Goal: Information Seeking & Learning: Learn about a topic

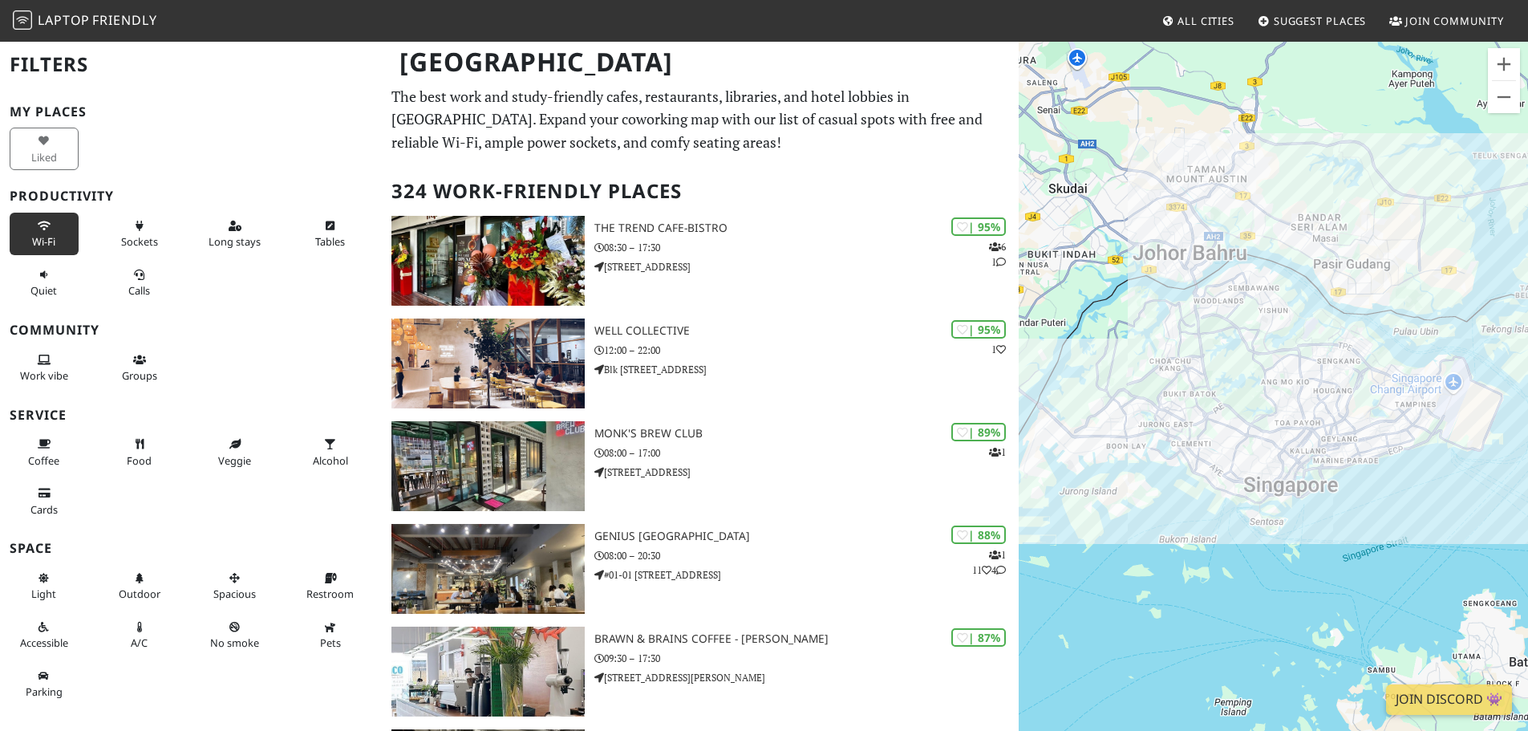
click at [29, 234] on button "Wi-Fi" at bounding box center [44, 234] width 69 height 43
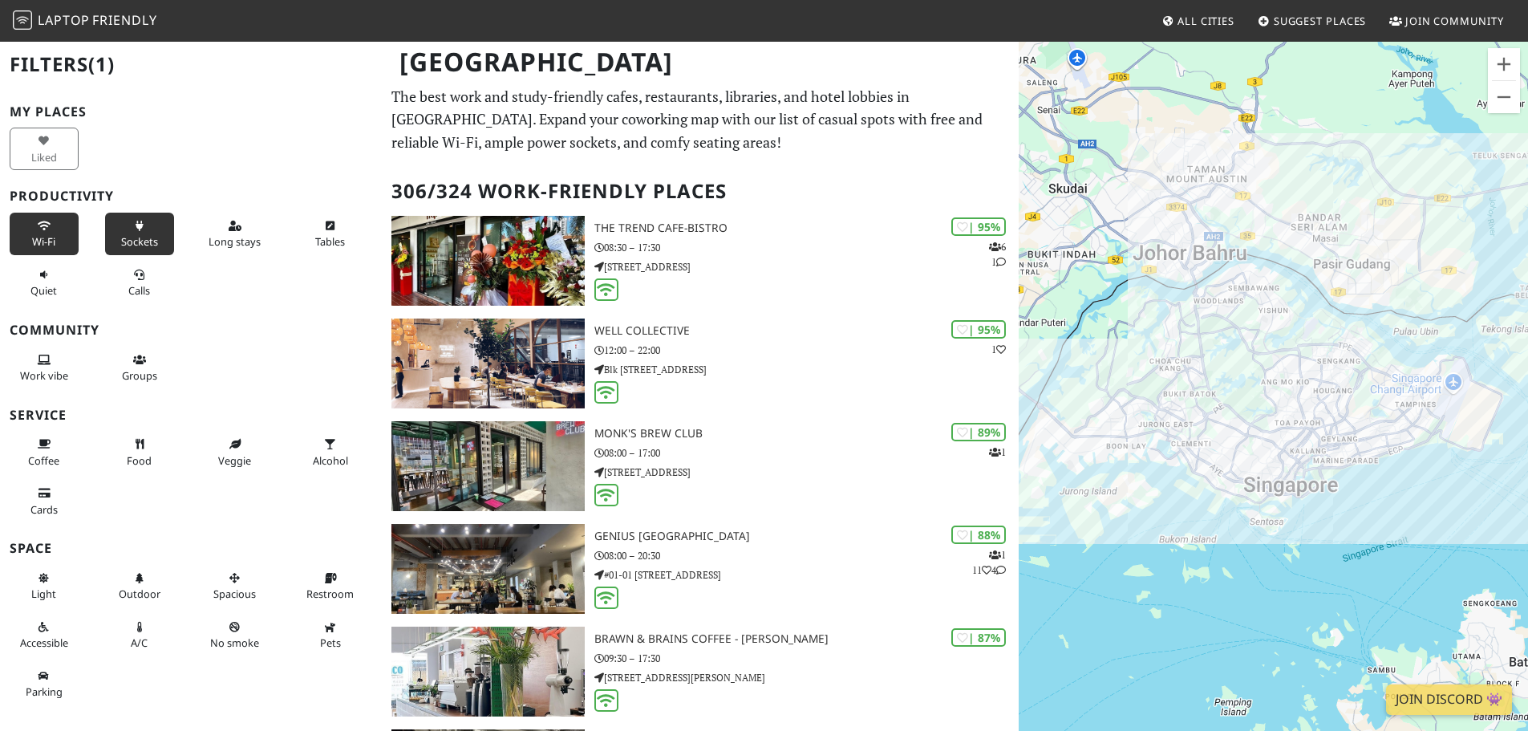
click at [114, 237] on button "Sockets" at bounding box center [139, 234] width 69 height 43
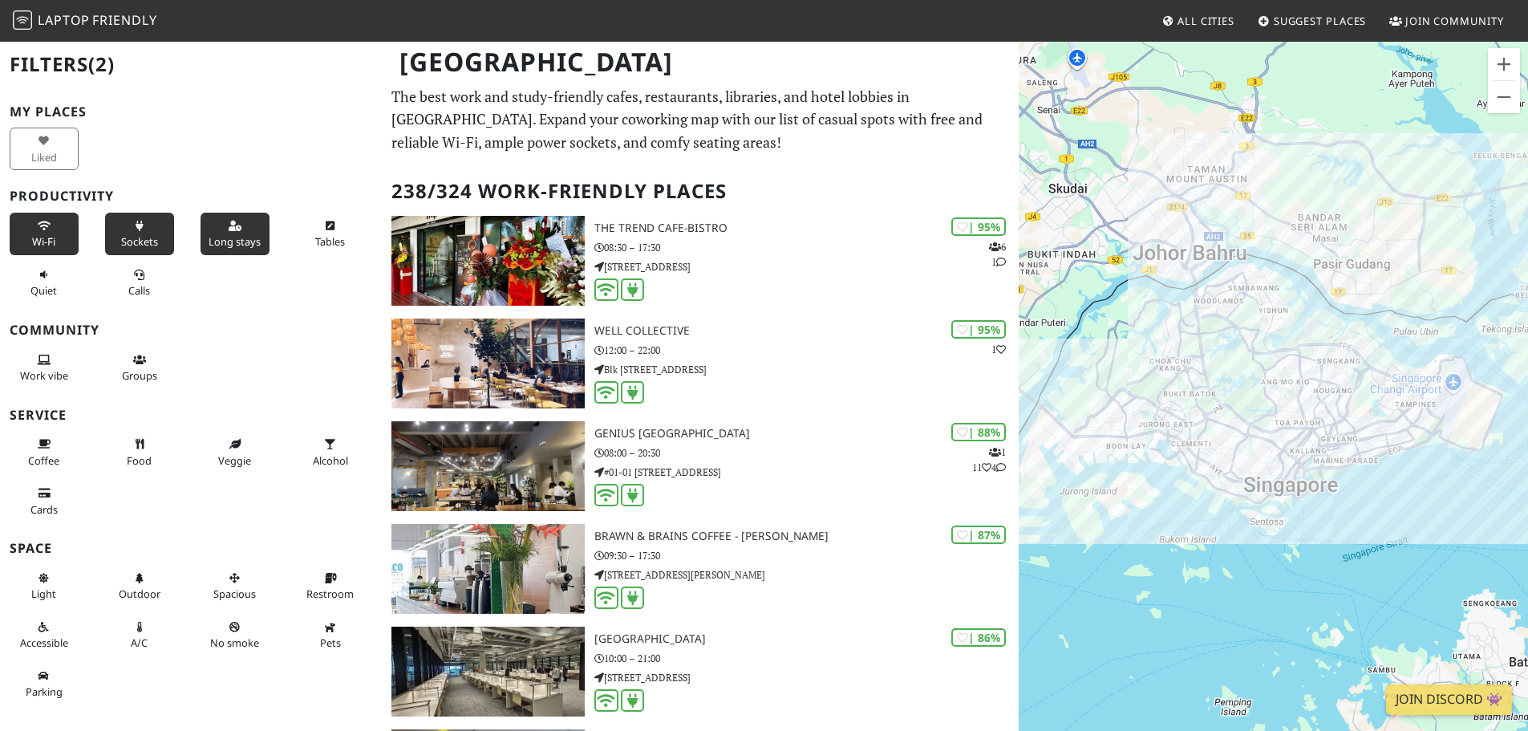
click at [209, 230] on button "Long stays" at bounding box center [235, 234] width 69 height 43
click at [304, 230] on button "Tables" at bounding box center [330, 234] width 69 height 43
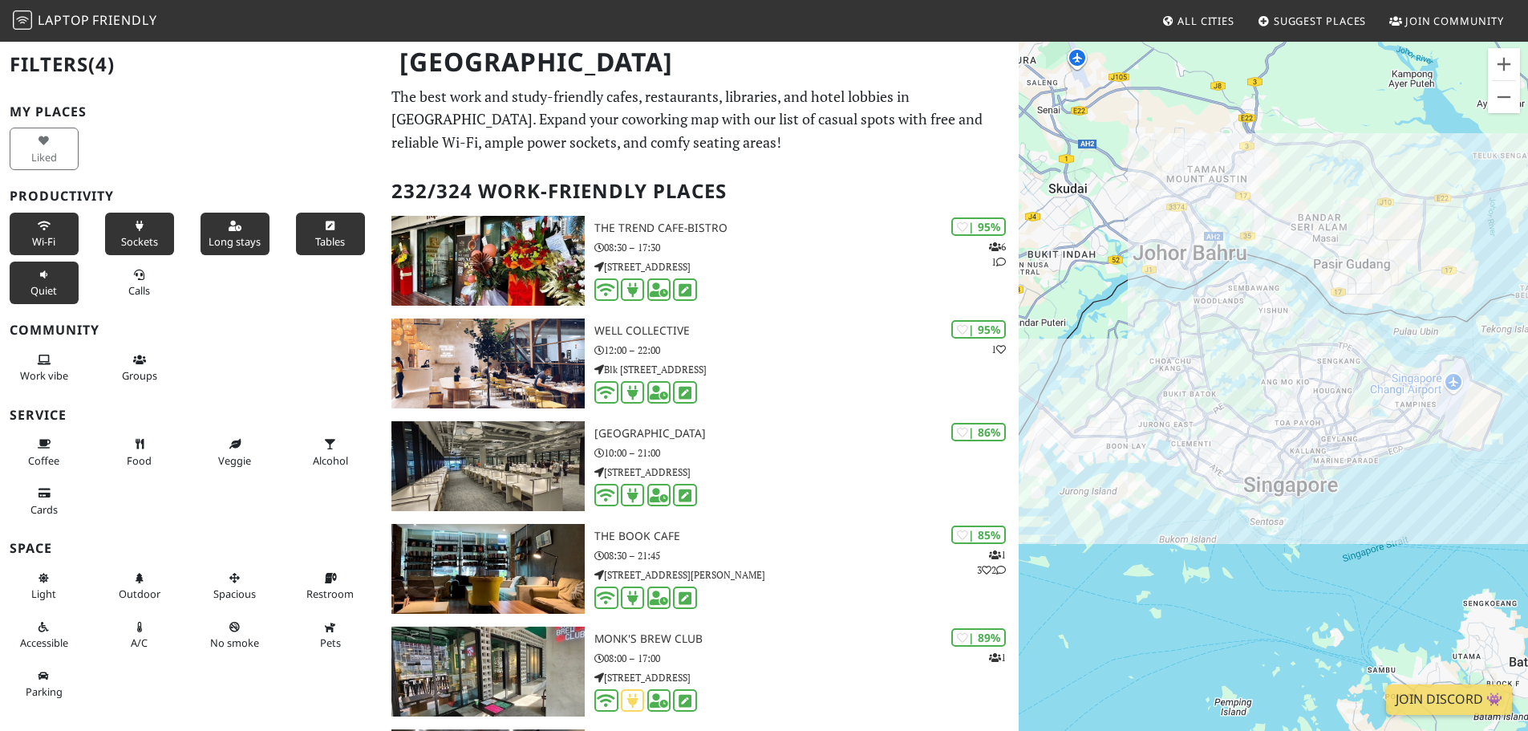
click at [30, 289] on span "Quiet" at bounding box center [43, 290] width 26 height 14
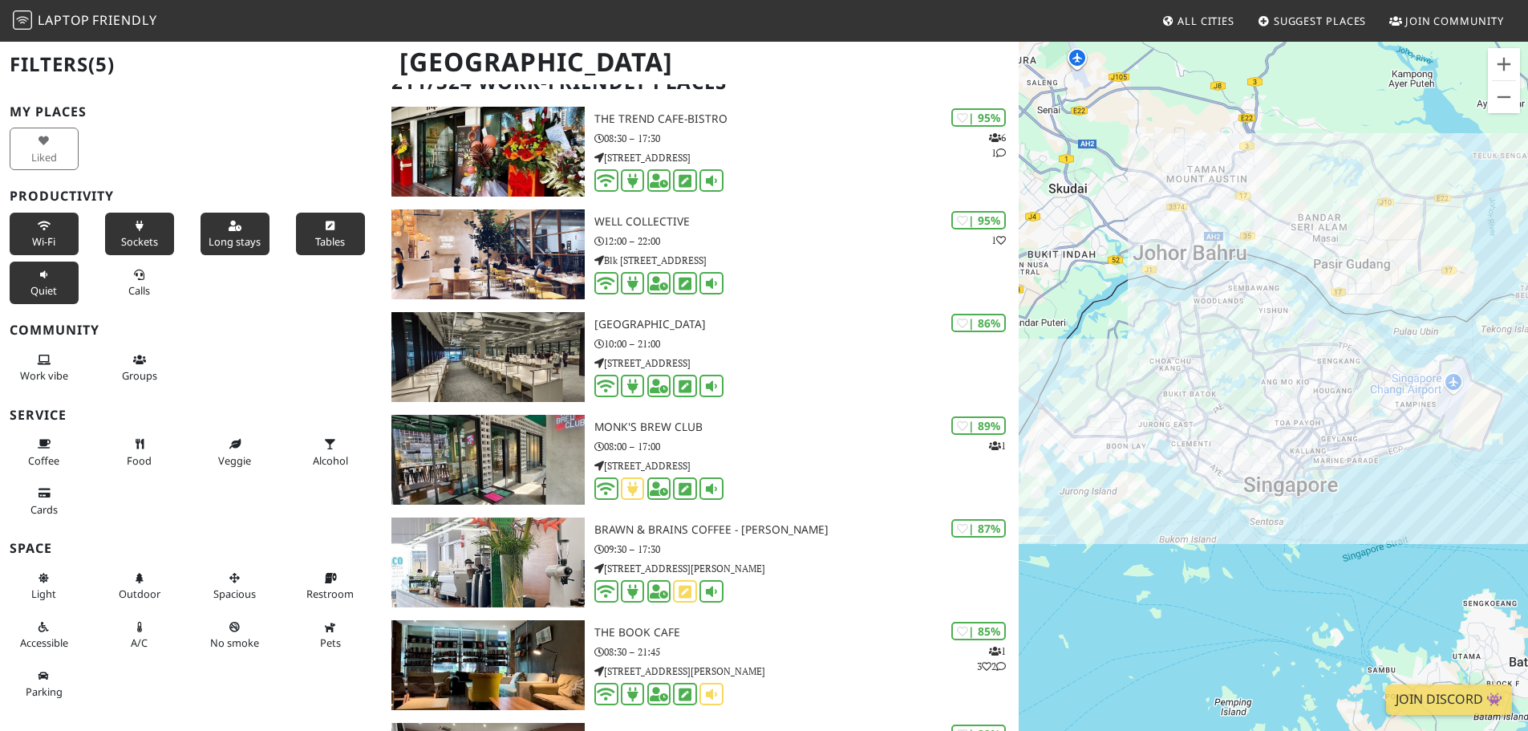
scroll to position [321, 0]
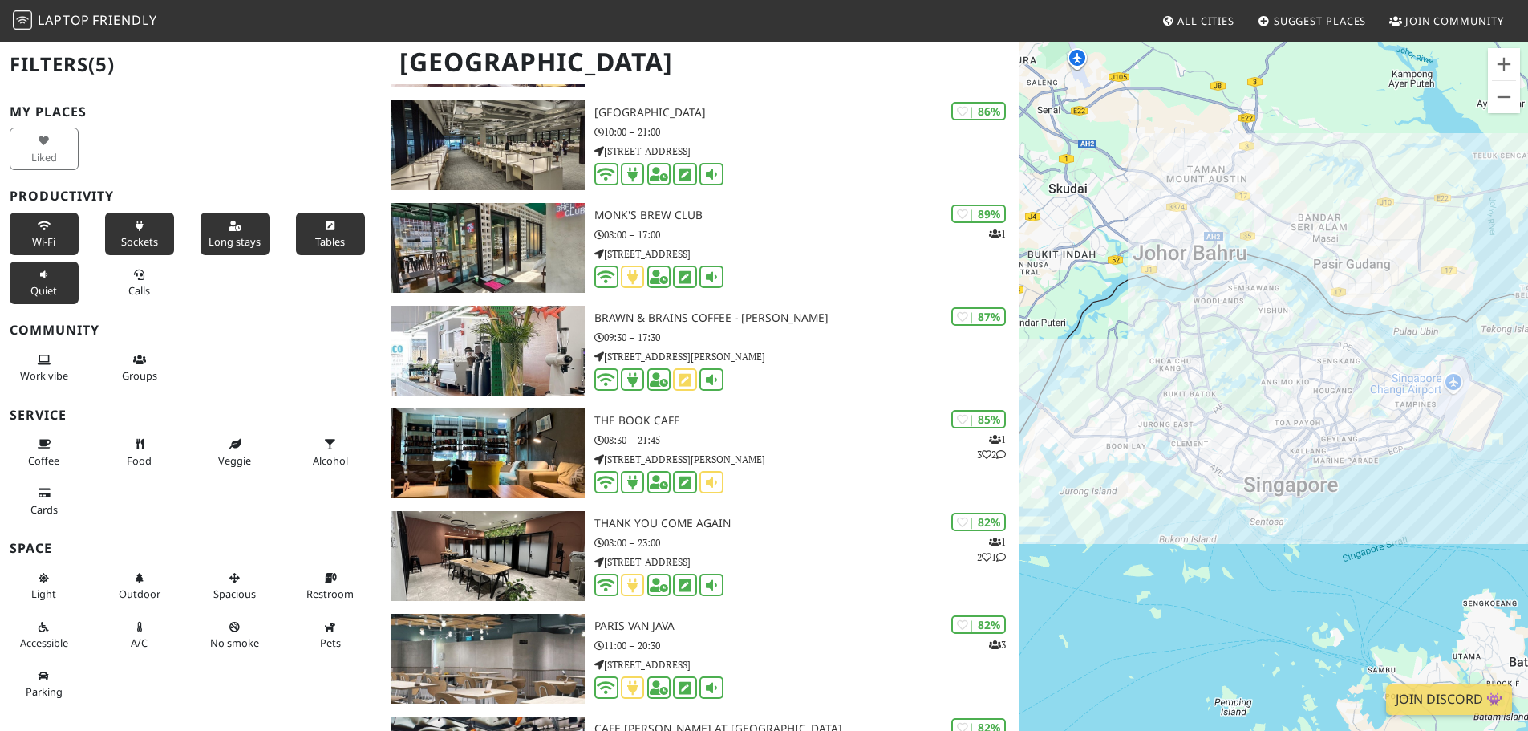
click at [270, 133] on div "Liked" at bounding box center [191, 148] width 382 height 49
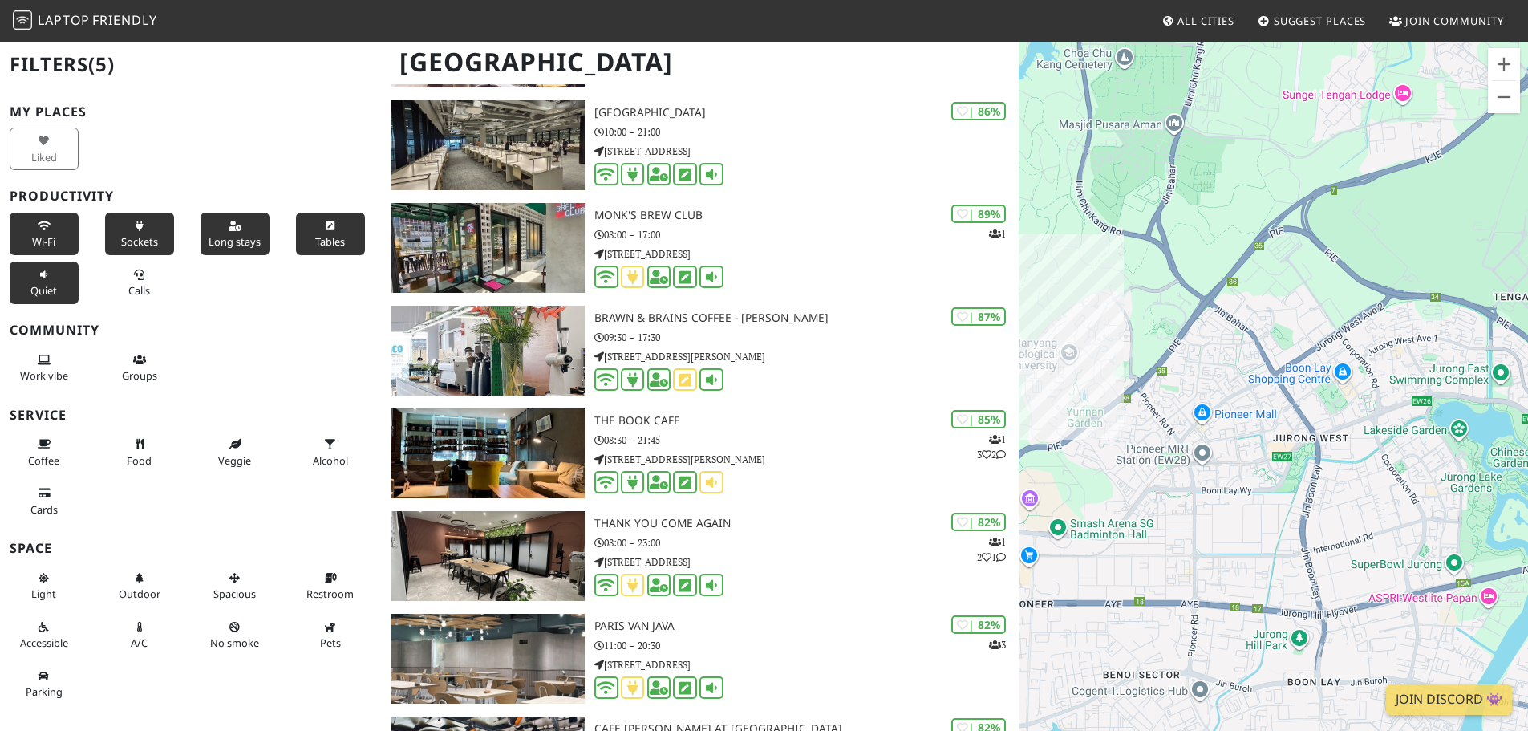
drag, startPoint x: 1108, startPoint y: 443, endPoint x: 1382, endPoint y: 415, distance: 275.8
click at [1382, 415] on div at bounding box center [1273, 405] width 509 height 731
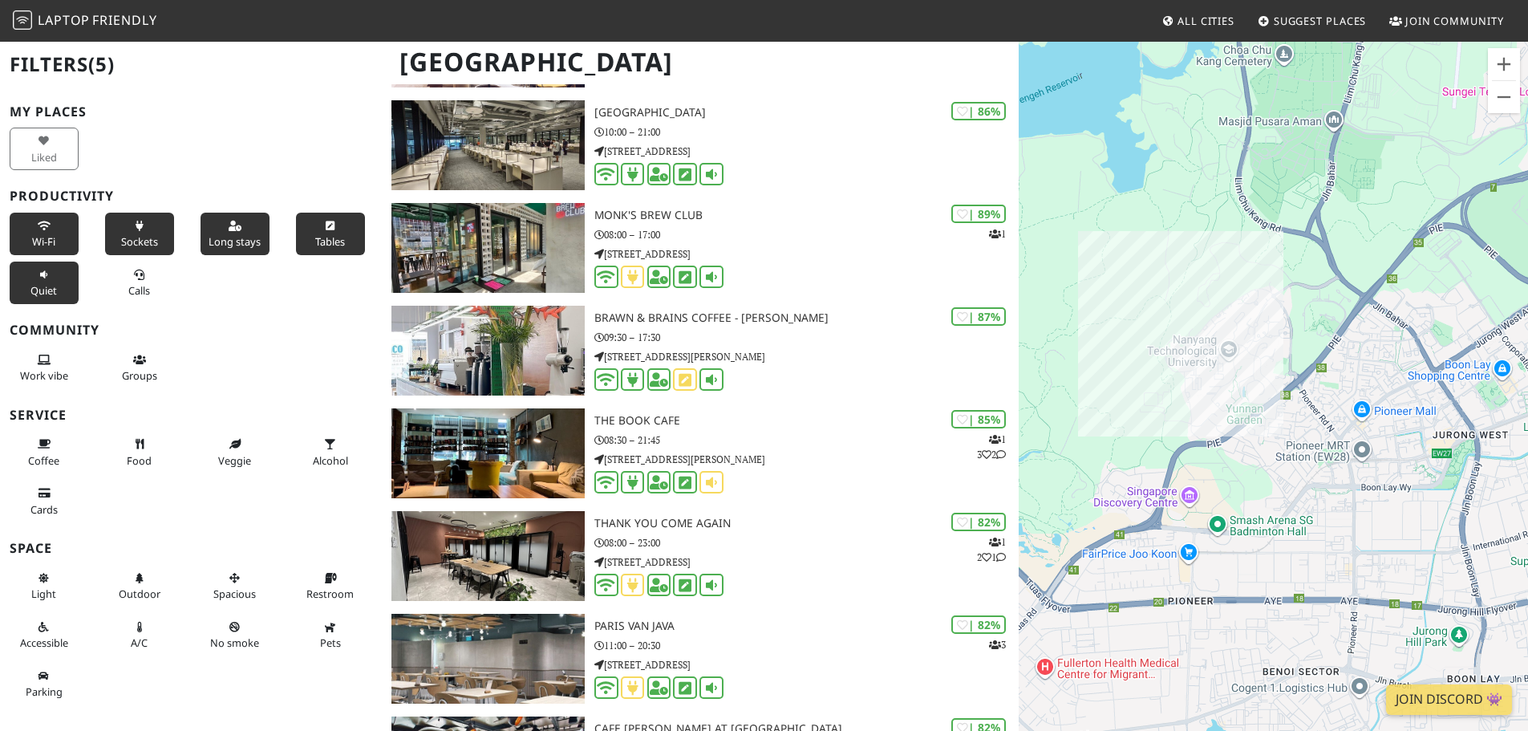
drag, startPoint x: 1267, startPoint y: 436, endPoint x: 1302, endPoint y: 436, distance: 35.3
click at [1302, 436] on div at bounding box center [1273, 405] width 509 height 731
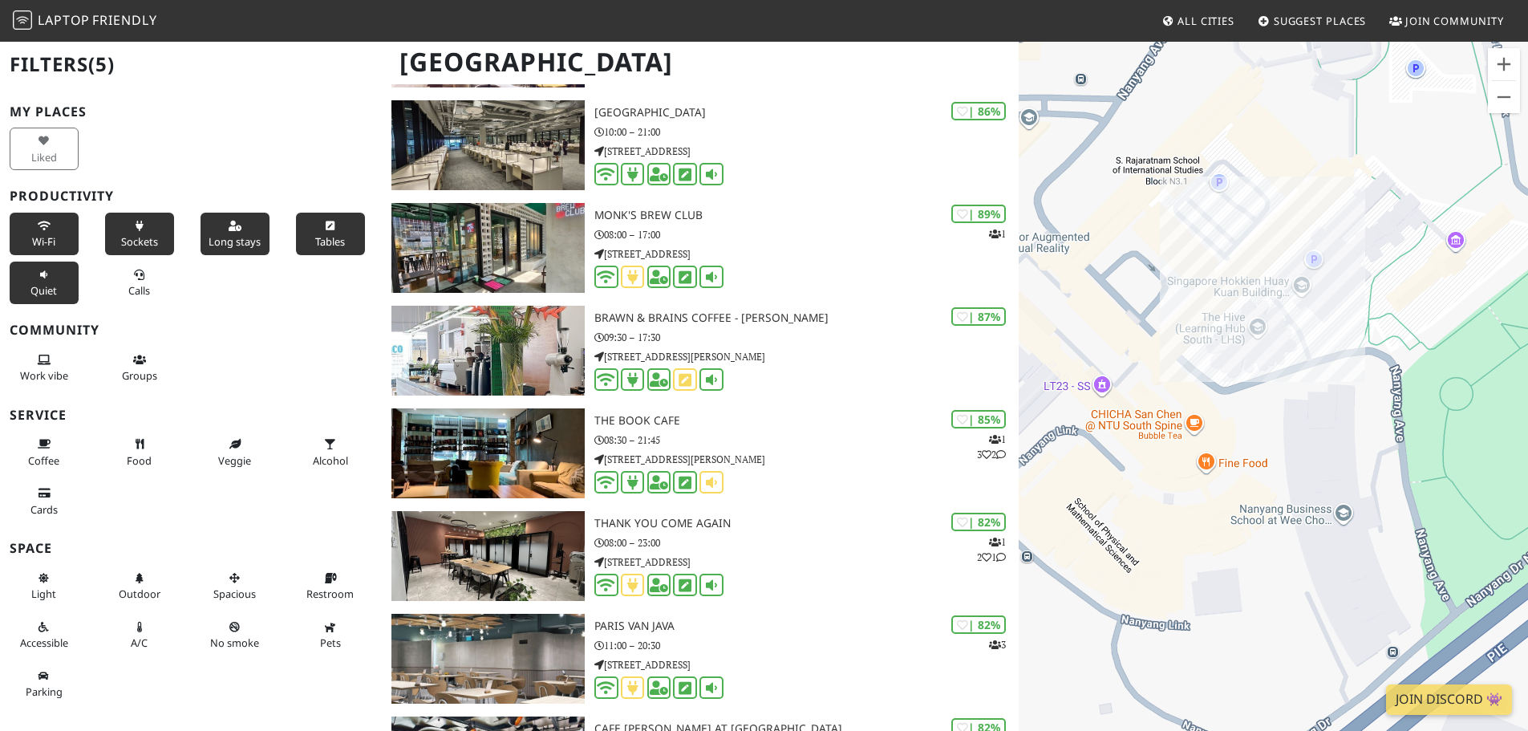
drag, startPoint x: 1248, startPoint y: 458, endPoint x: 1264, endPoint y: 519, distance: 63.0
click at [1264, 519] on div at bounding box center [1273, 405] width 509 height 731
click at [1256, 322] on div "The Hive (Learning Hub South)" at bounding box center [1273, 405] width 509 height 731
click at [1241, 288] on link "The Hive (Learning Hub South)" at bounding box center [1263, 294] width 138 height 12
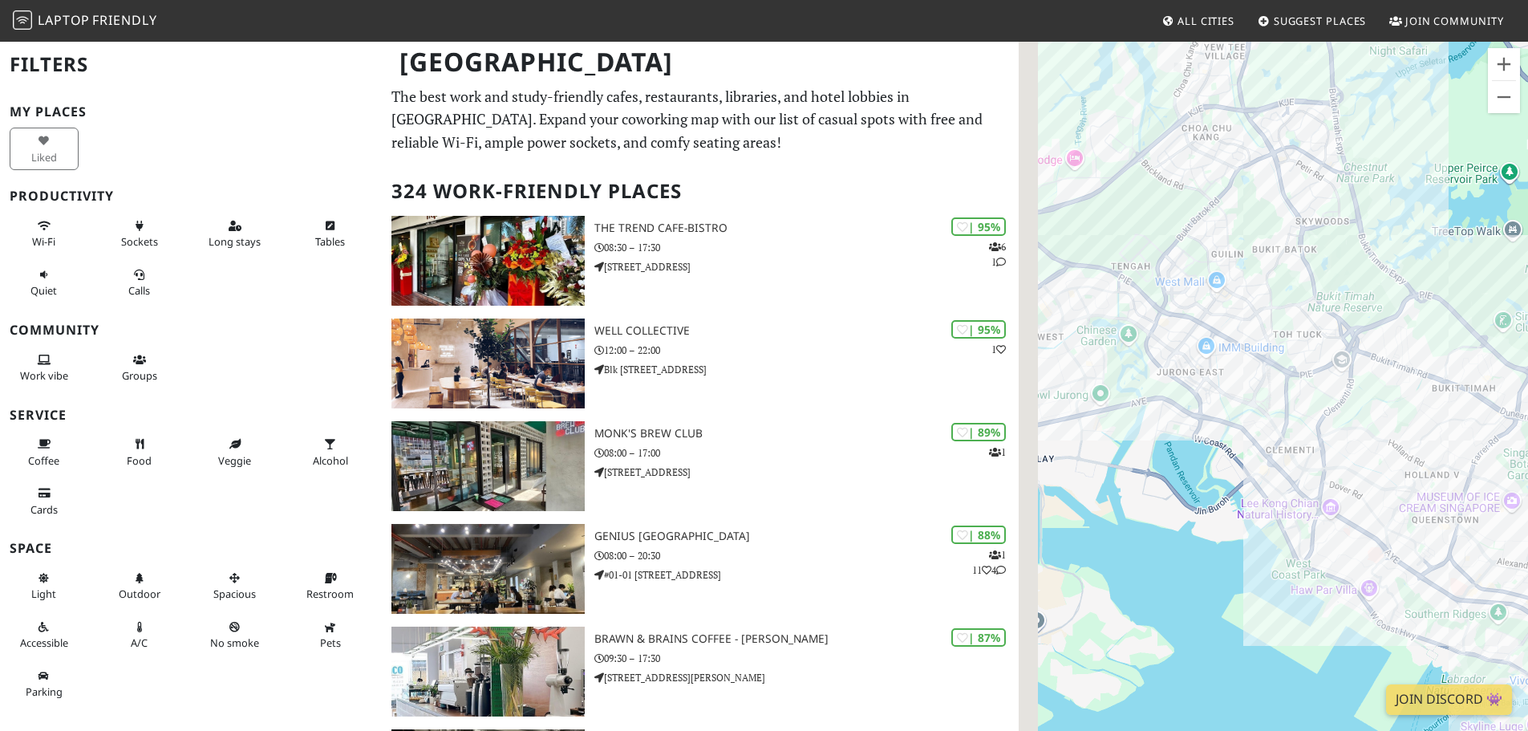
drag, startPoint x: 1270, startPoint y: 416, endPoint x: 1416, endPoint y: 412, distance: 146.1
click at [1450, 415] on div at bounding box center [1273, 405] width 509 height 731
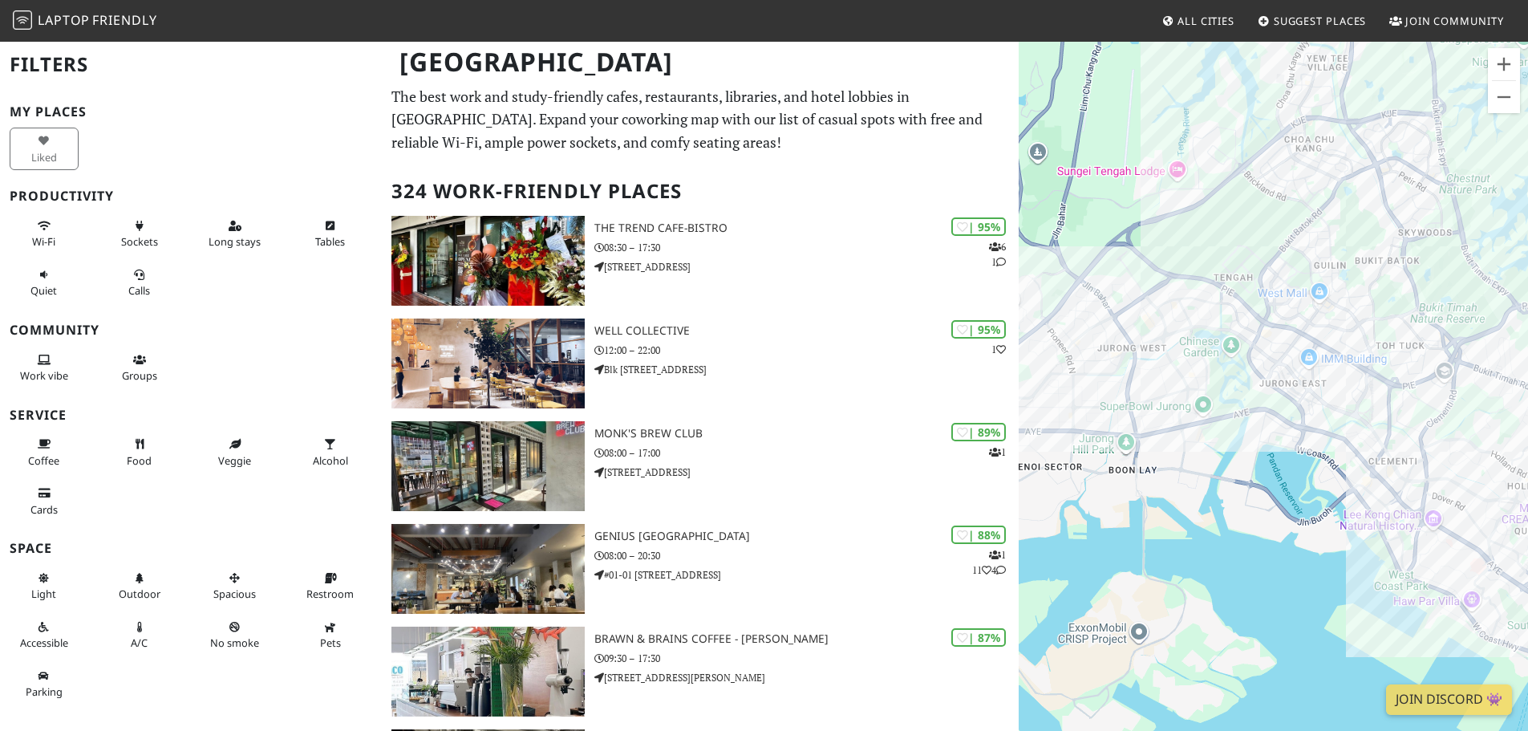
drag, startPoint x: 1237, startPoint y: 414, endPoint x: 1275, endPoint y: 432, distance: 41.6
click at [1275, 432] on div at bounding box center [1273, 405] width 509 height 731
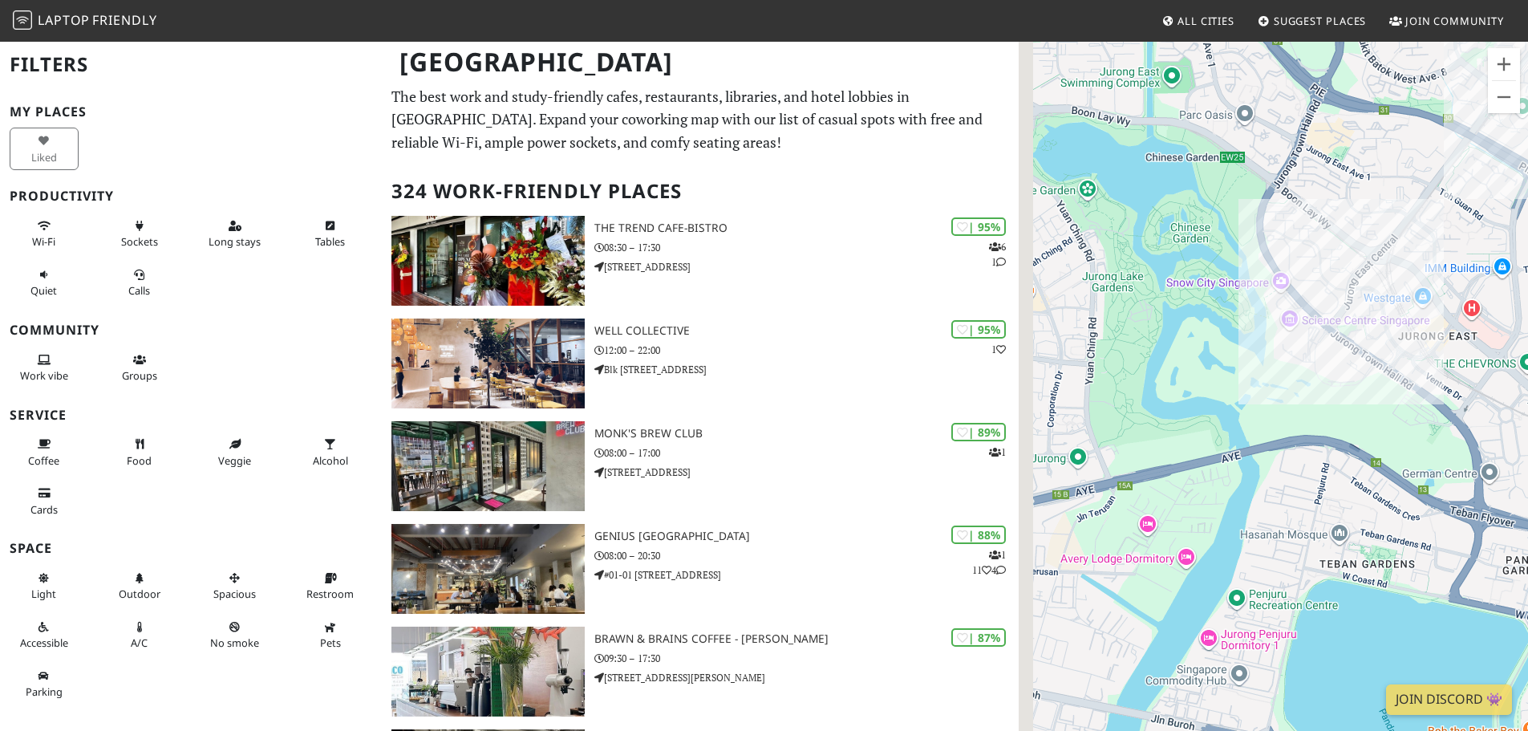
drag, startPoint x: 1336, startPoint y: 332, endPoint x: 1375, endPoint y: 382, distance: 63.4
click at [1377, 382] on div at bounding box center [1273, 405] width 509 height 731
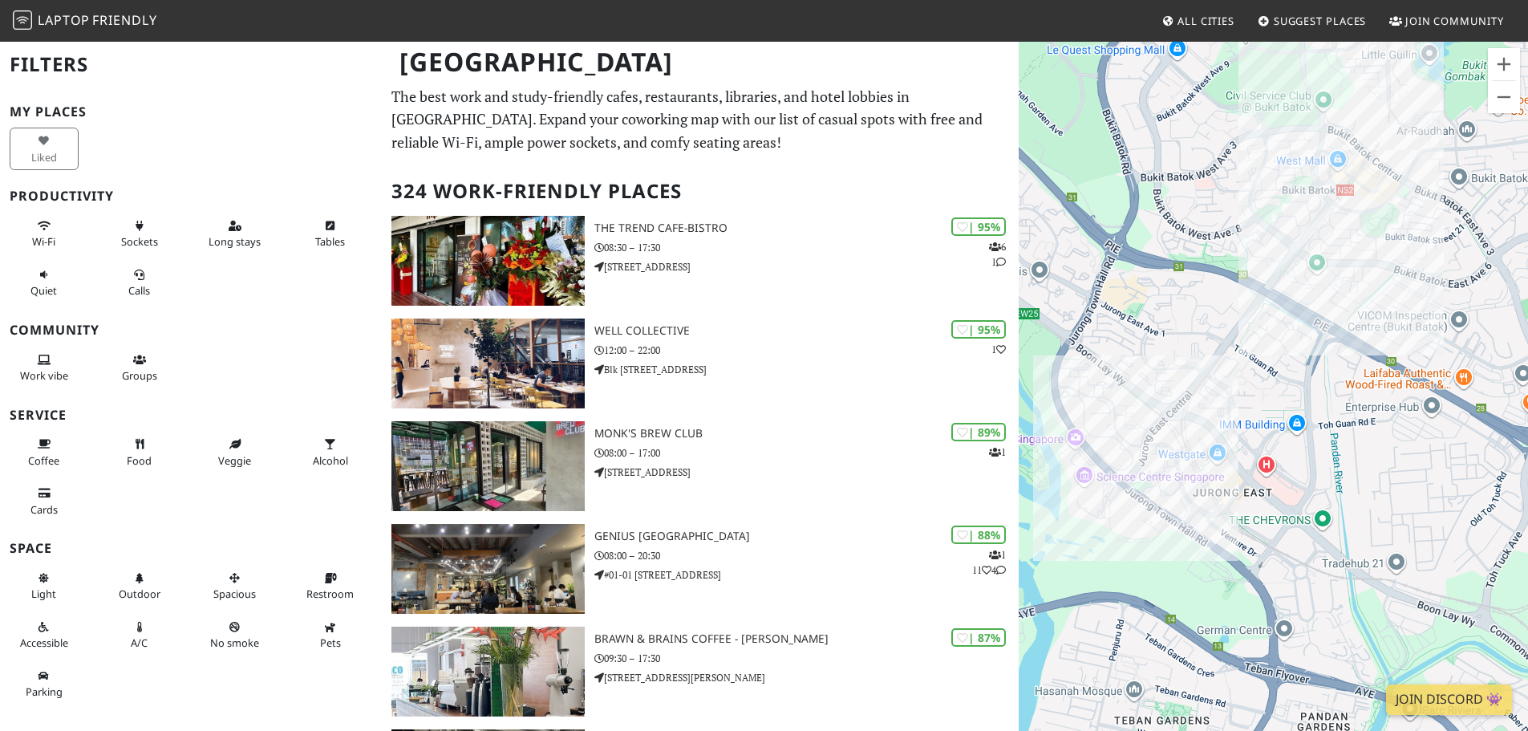
drag, startPoint x: 1423, startPoint y: 404, endPoint x: 1205, endPoint y: 556, distance: 265.7
click at [1205, 556] on div at bounding box center [1273, 405] width 509 height 731
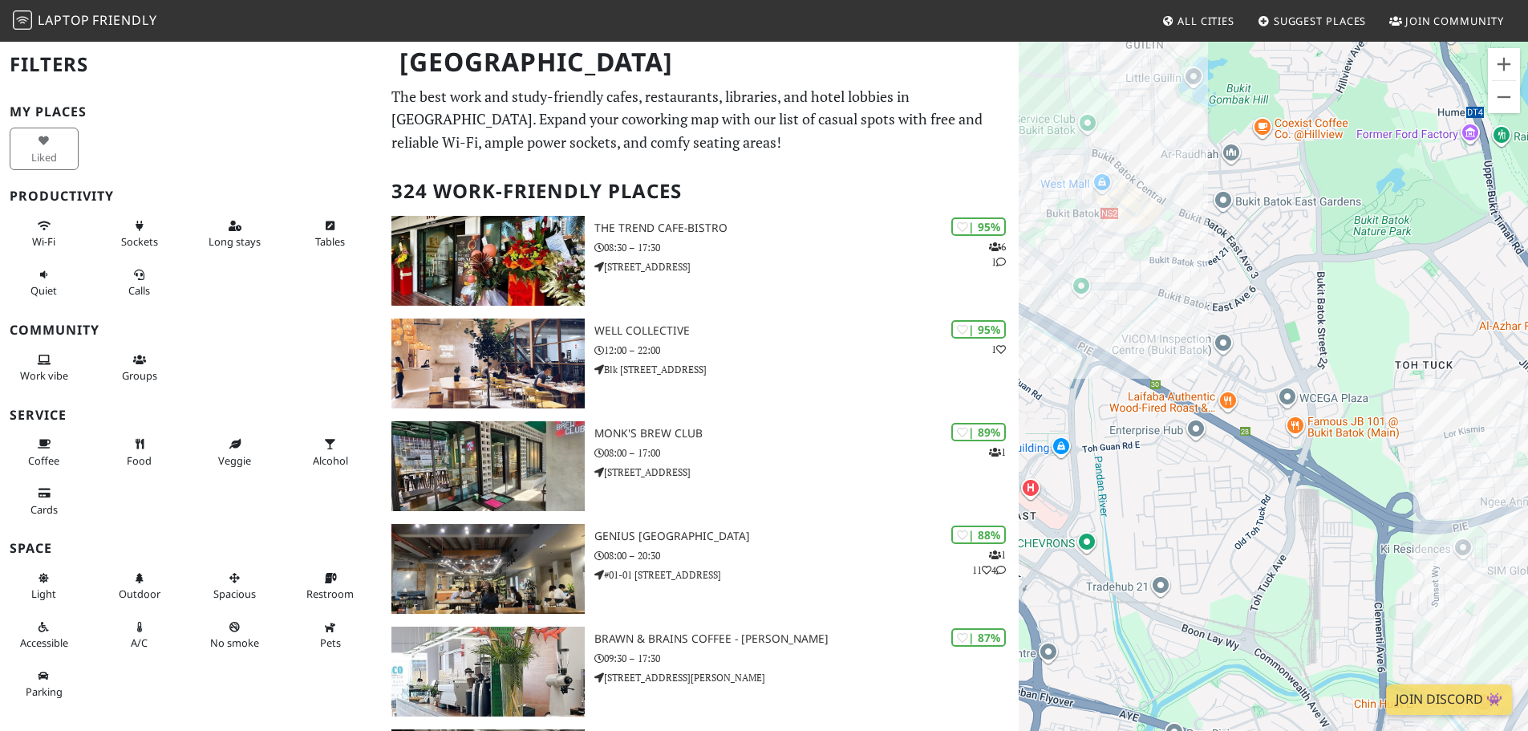
drag, startPoint x: 1377, startPoint y: 450, endPoint x: 1191, endPoint y: 441, distance: 186.3
click at [1191, 441] on div at bounding box center [1273, 405] width 509 height 731
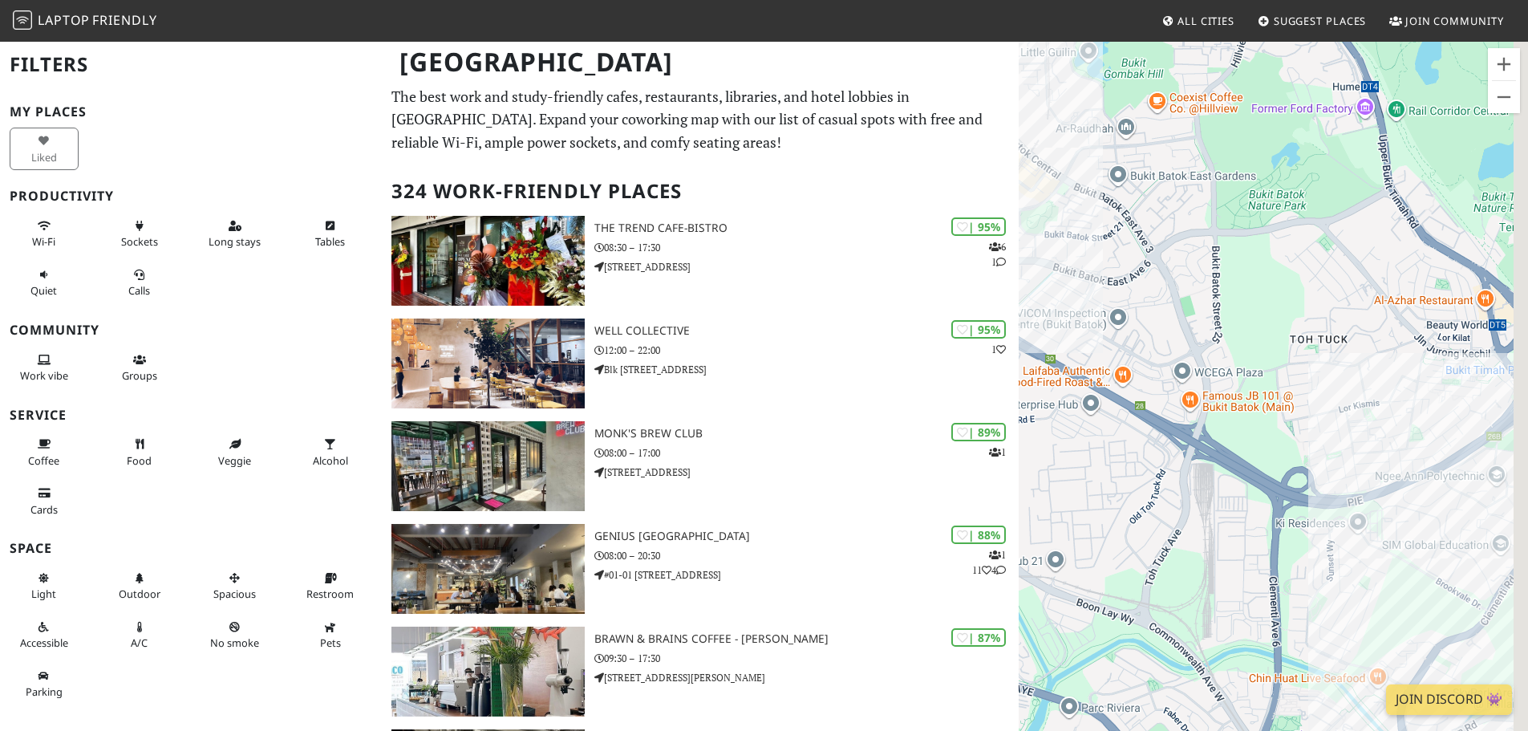
drag, startPoint x: 1278, startPoint y: 462, endPoint x: 1310, endPoint y: 439, distance: 39.6
click at [1048, 390] on div at bounding box center [1273, 405] width 509 height 731
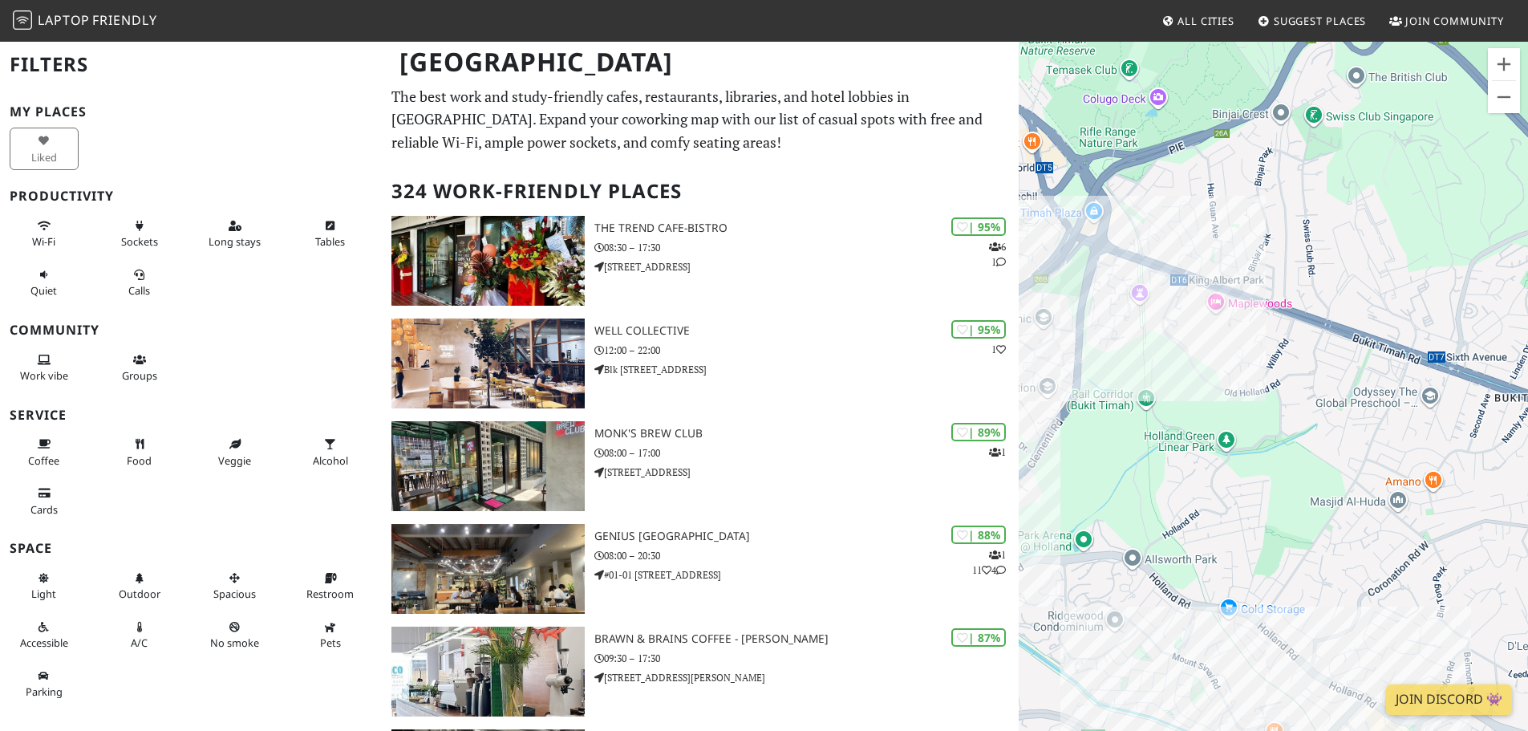
drag, startPoint x: 1378, startPoint y: 451, endPoint x: 1215, endPoint y: 411, distance: 167.7
click at [1215, 411] on div at bounding box center [1273, 405] width 509 height 731
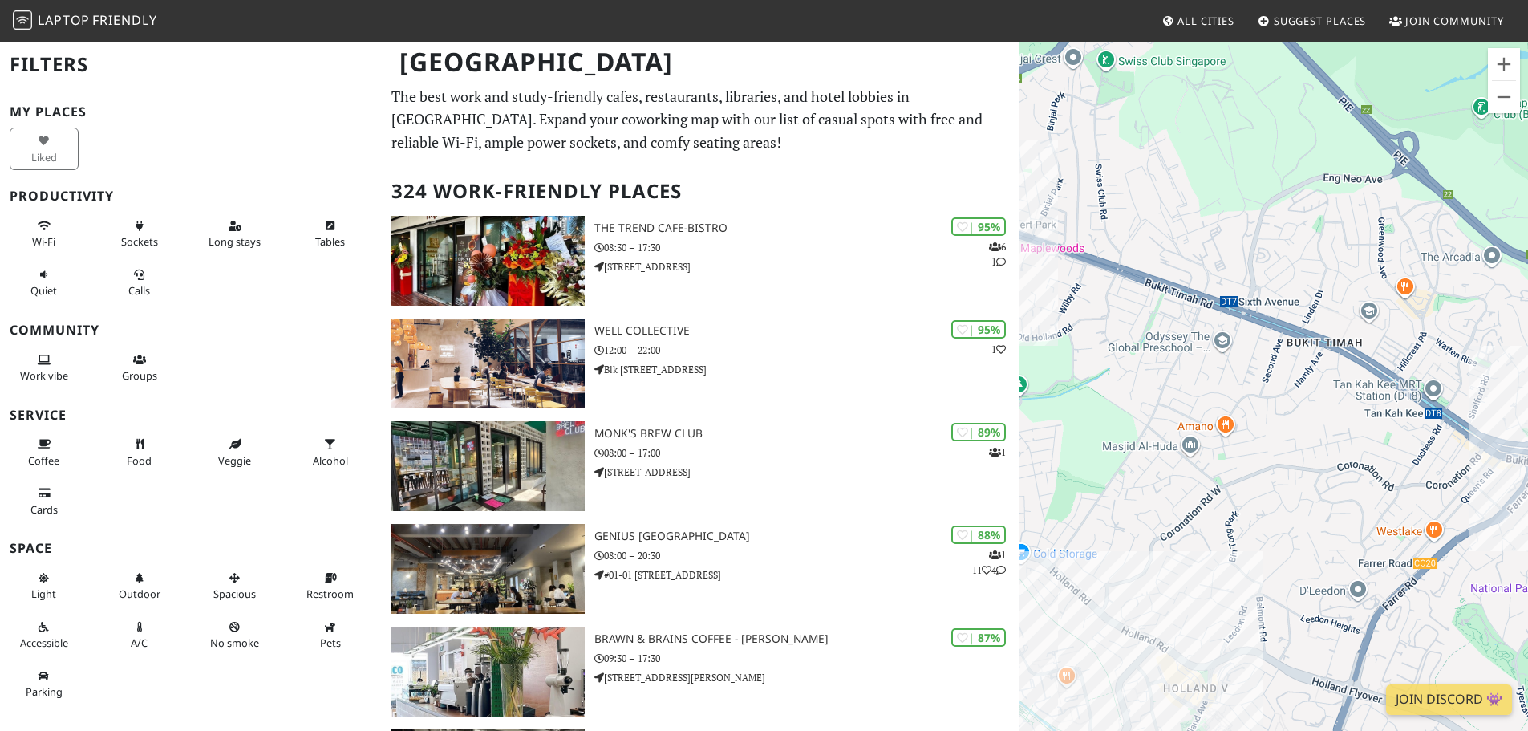
drag, startPoint x: 1323, startPoint y: 439, endPoint x: 1505, endPoint y: 444, distance: 182.2
click at [1503, 444] on div at bounding box center [1273, 405] width 509 height 731
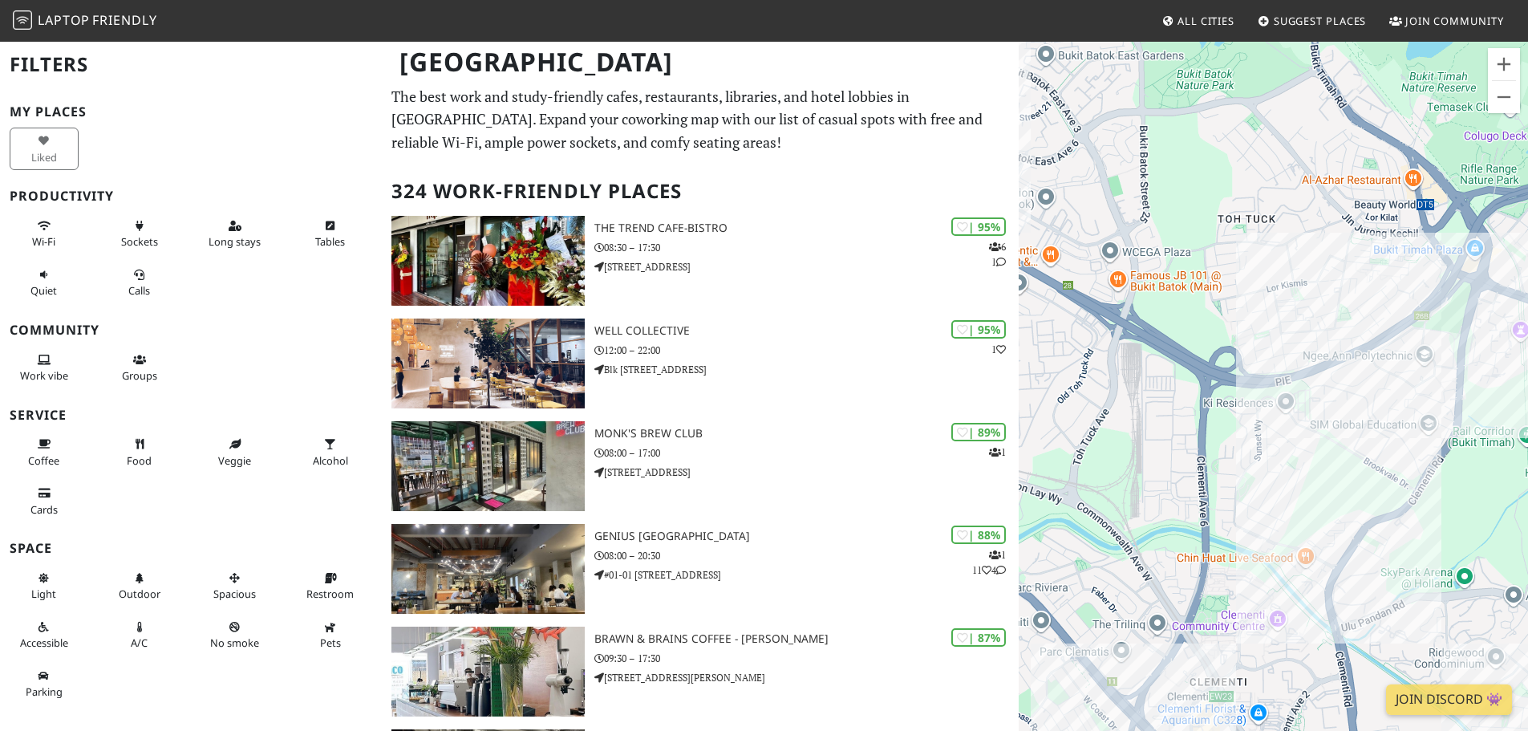
drag, startPoint x: 1268, startPoint y: 381, endPoint x: 1250, endPoint y: 457, distance: 78.2
click at [1250, 457] on div at bounding box center [1273, 405] width 509 height 731
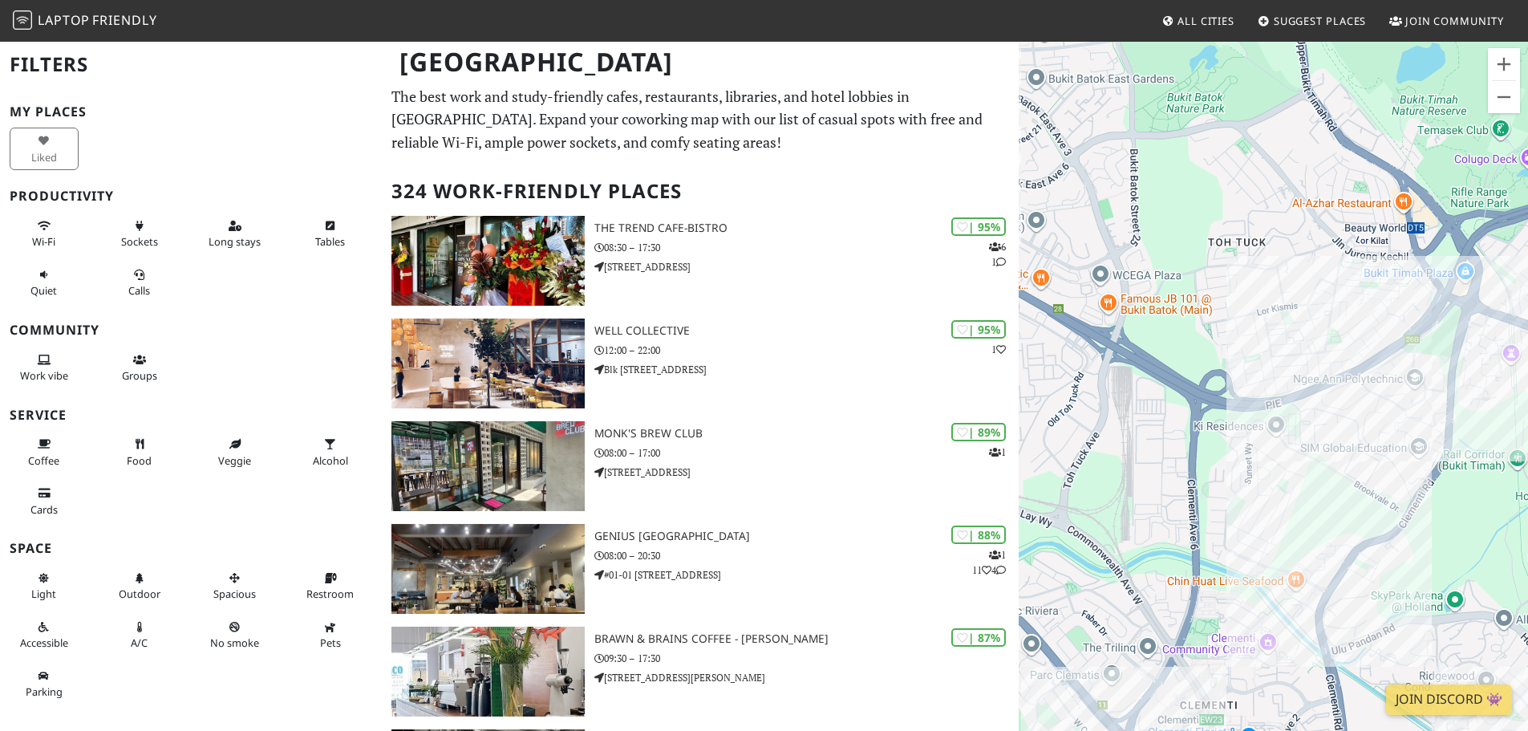
drag, startPoint x: 1308, startPoint y: 410, endPoint x: 1293, endPoint y: 445, distance: 38.4
click at [1293, 445] on div at bounding box center [1273, 405] width 509 height 731
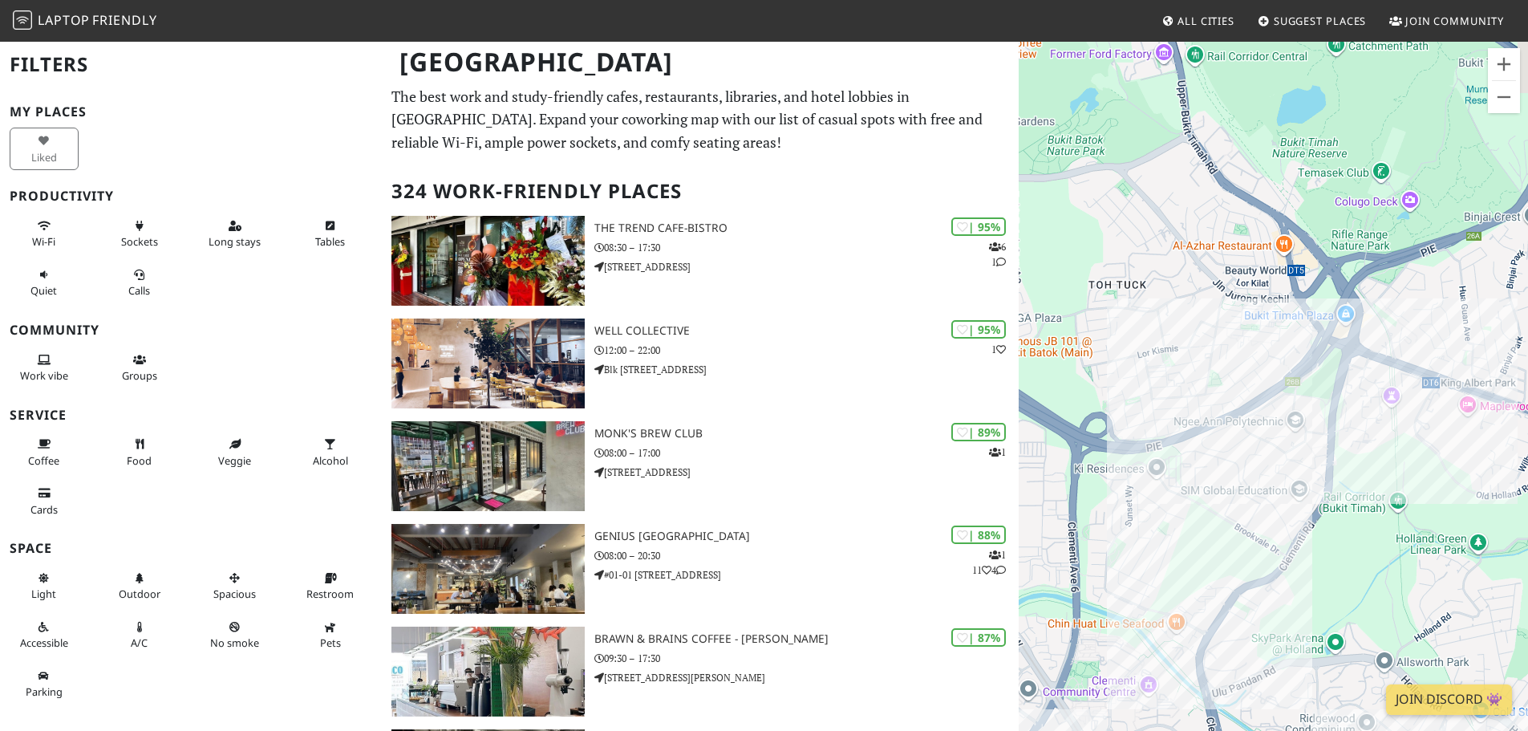
drag, startPoint x: 1362, startPoint y: 336, endPoint x: 1138, endPoint y: 367, distance: 226.7
click at [1138, 367] on div at bounding box center [1273, 405] width 509 height 731
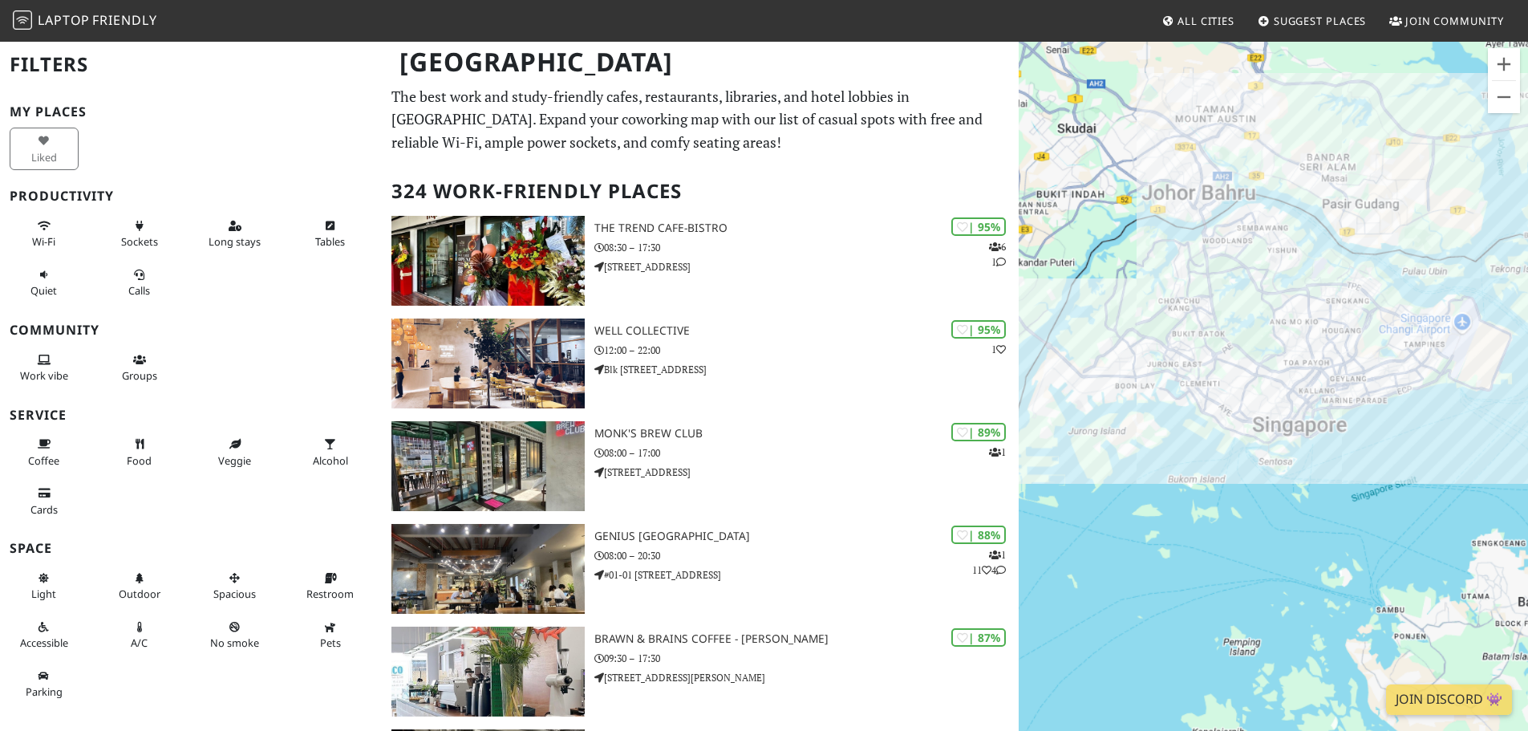
drag, startPoint x: 1317, startPoint y: 390, endPoint x: 1097, endPoint y: 403, distance: 221.0
click at [1088, 408] on div at bounding box center [1273, 405] width 509 height 731
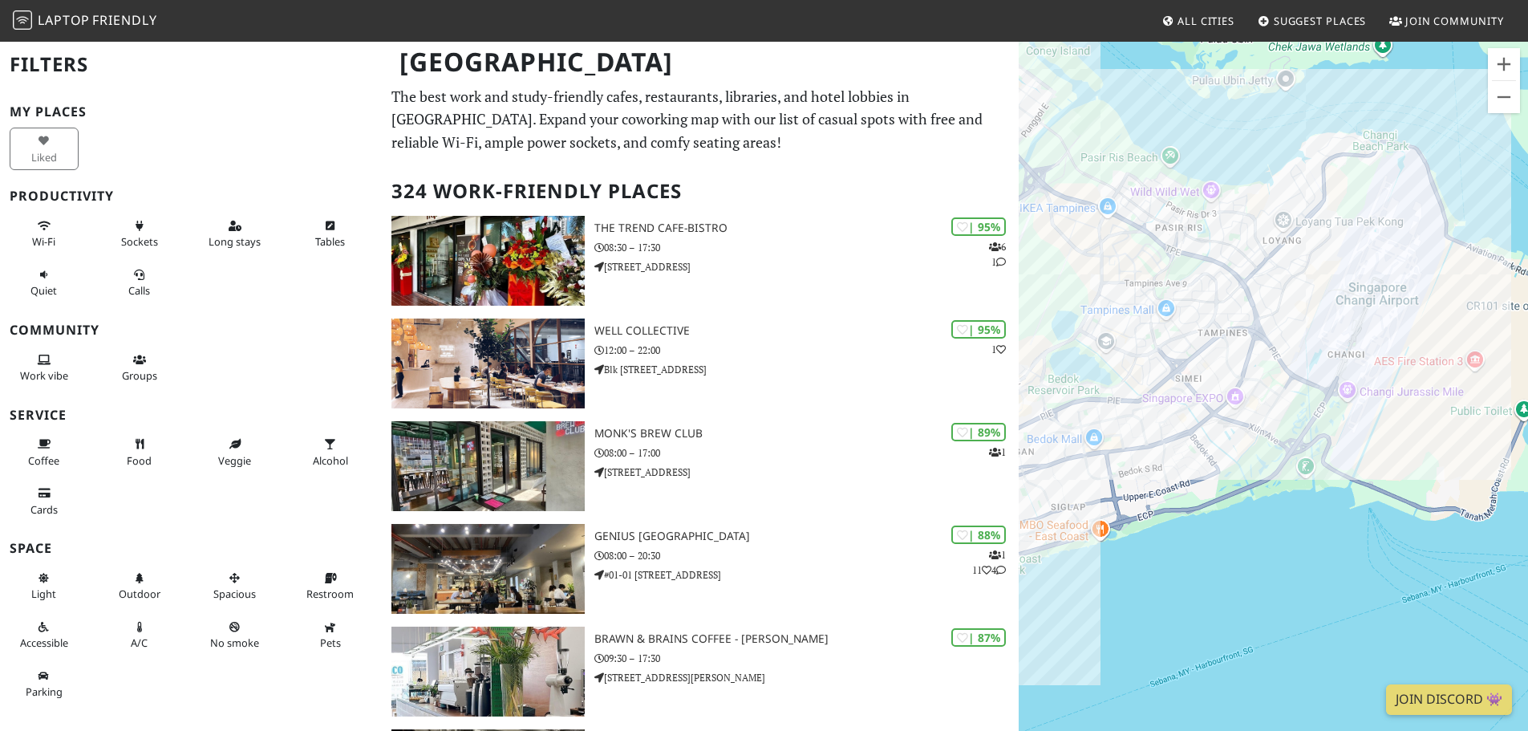
drag, startPoint x: 1263, startPoint y: 318, endPoint x: 1243, endPoint y: 373, distance: 57.9
click at [1243, 373] on div at bounding box center [1273, 405] width 509 height 731
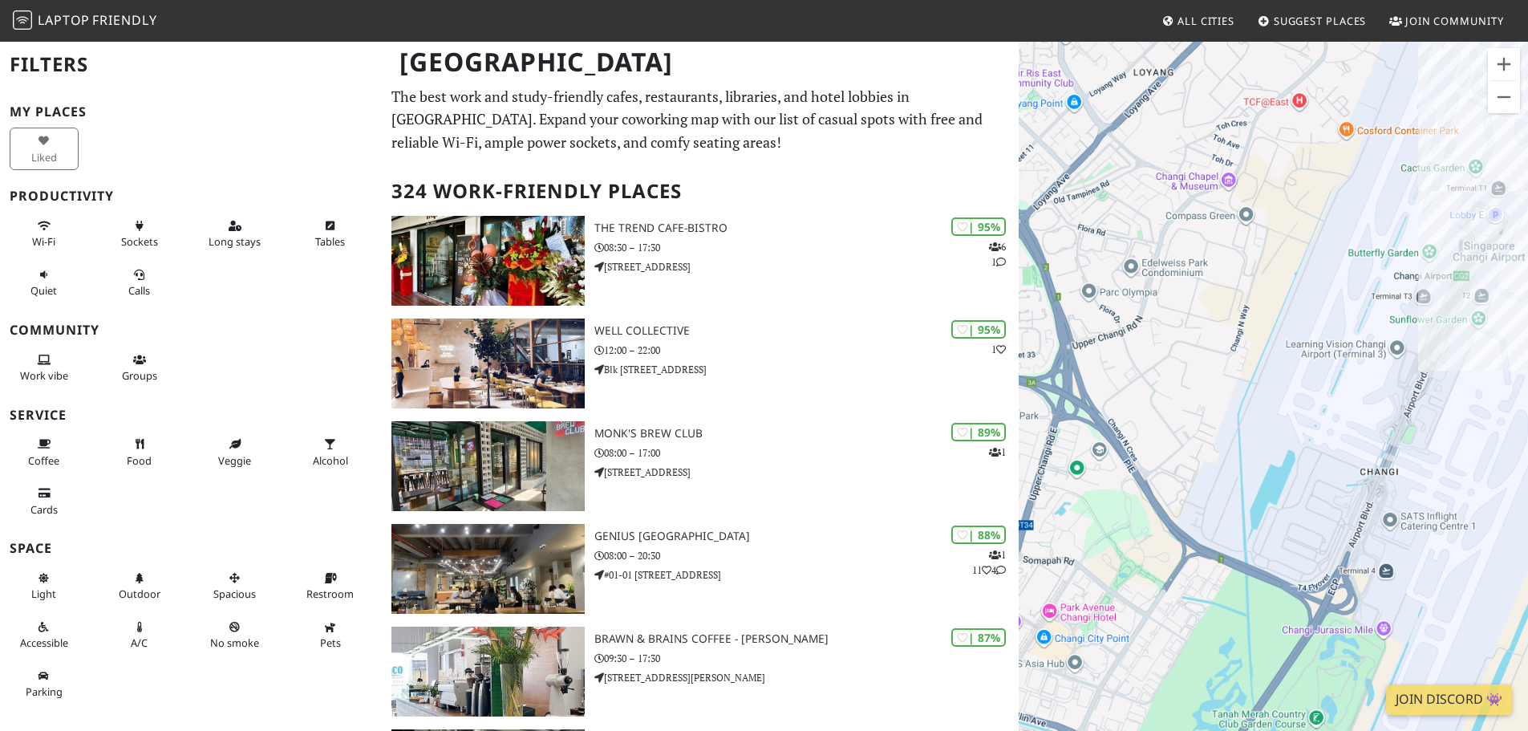
drag, startPoint x: 1301, startPoint y: 315, endPoint x: 1256, endPoint y: 361, distance: 64.1
click at [1173, 385] on div at bounding box center [1273, 405] width 509 height 731
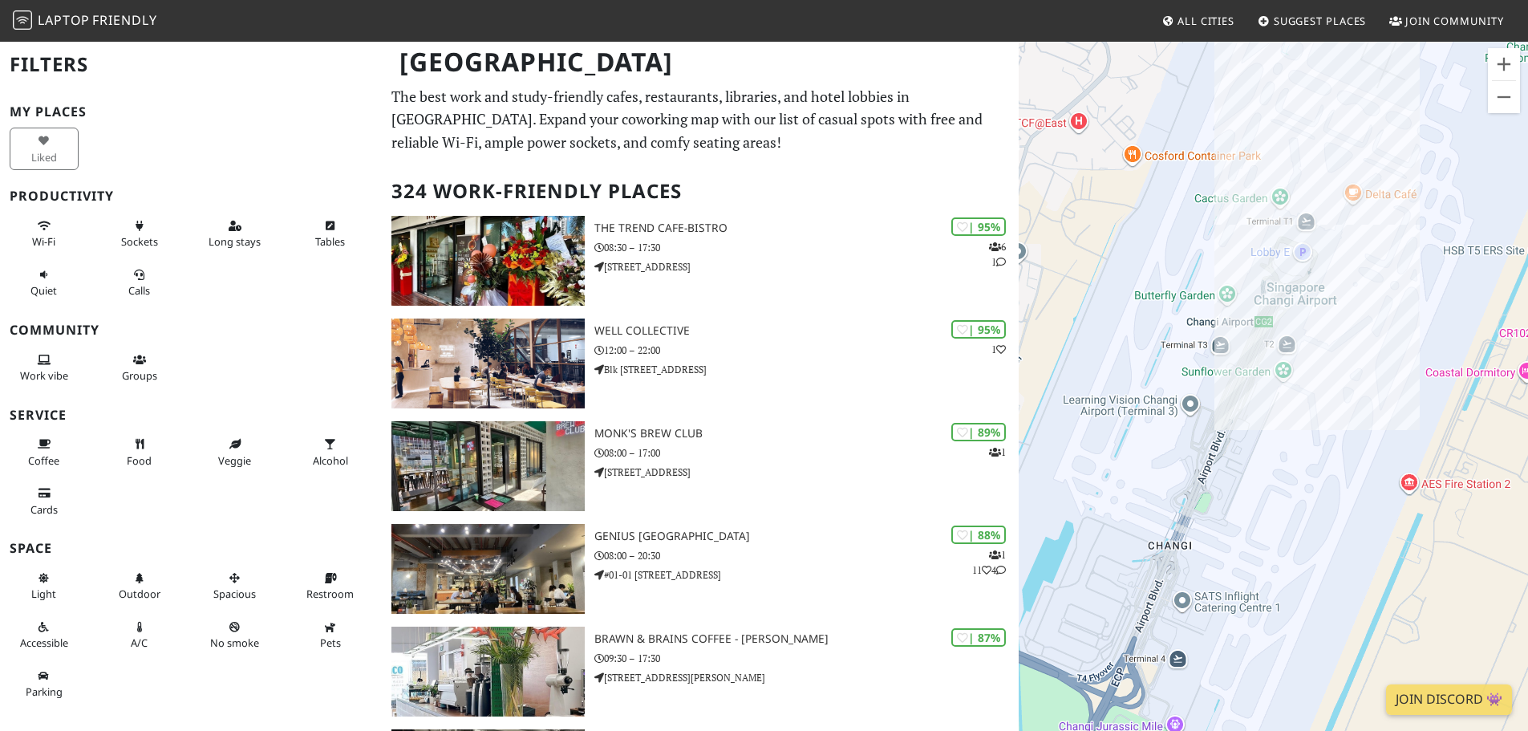
drag, startPoint x: 1281, startPoint y: 353, endPoint x: 1170, endPoint y: 379, distance: 114.6
click at [1099, 415] on div at bounding box center [1273, 405] width 509 height 731
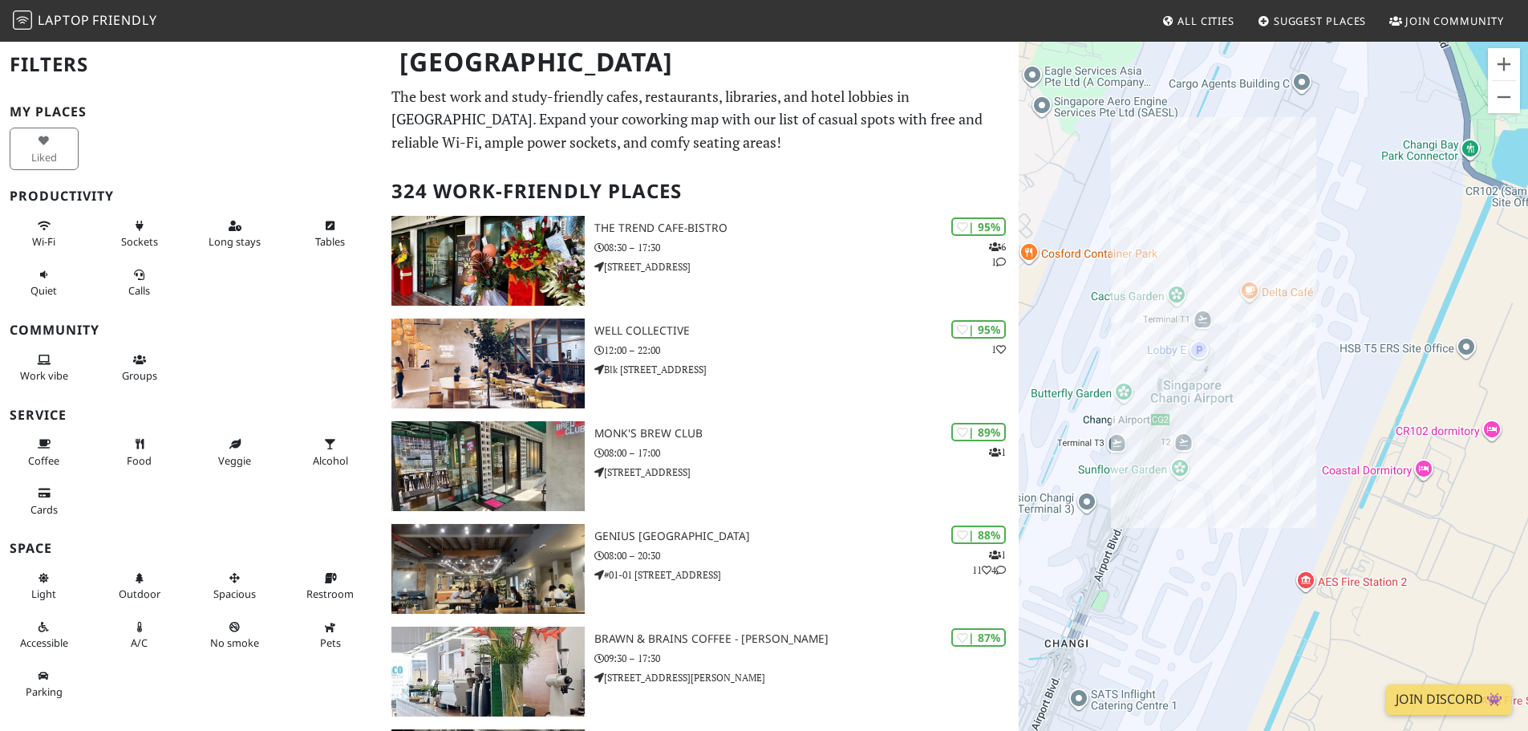
drag, startPoint x: 1264, startPoint y: 353, endPoint x: 1278, endPoint y: 425, distance: 73.6
click at [1278, 425] on div at bounding box center [1273, 405] width 509 height 731
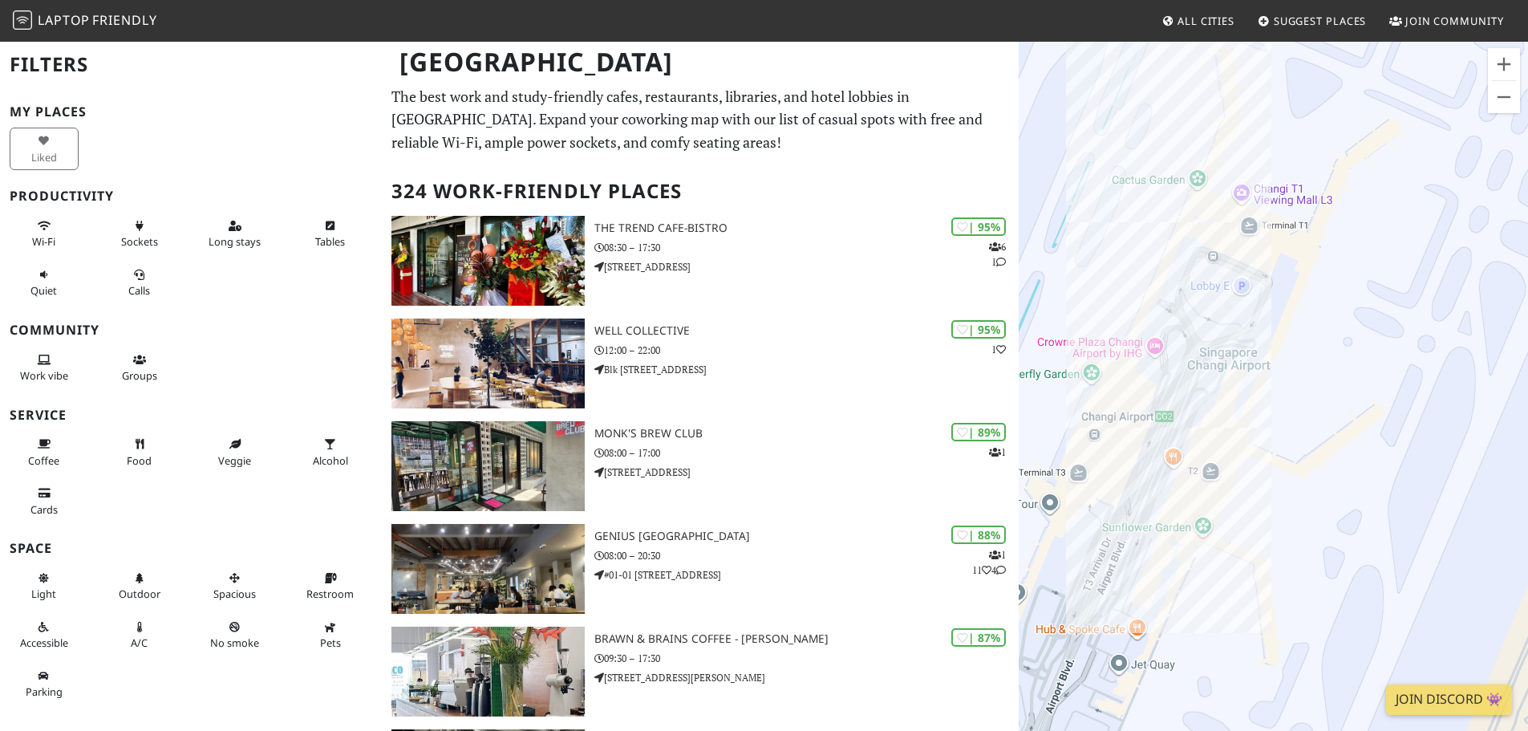
drag, startPoint x: 1187, startPoint y: 347, endPoint x: 1312, endPoint y: 349, distance: 125.2
click at [1312, 349] on div at bounding box center [1273, 405] width 509 height 731
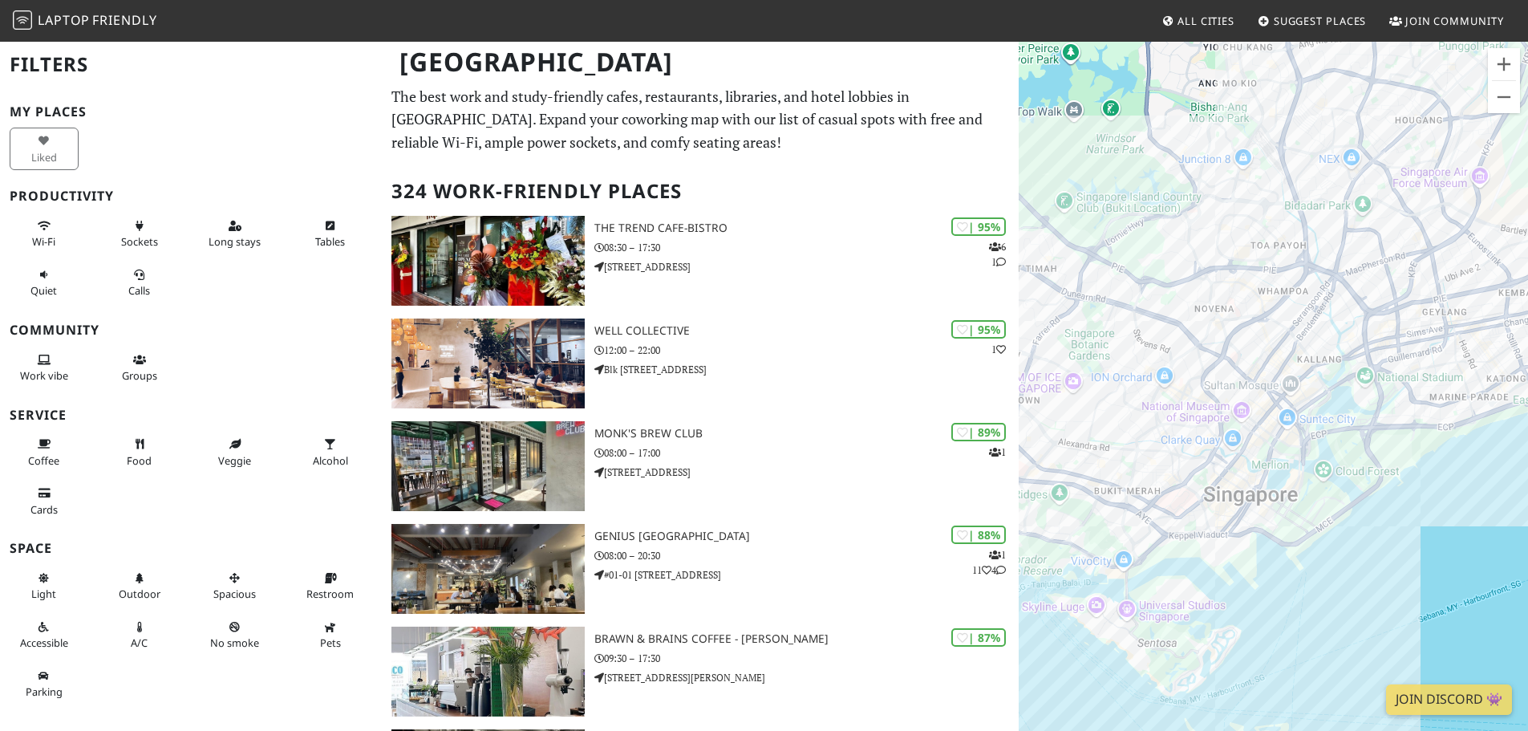
drag, startPoint x: 1240, startPoint y: 350, endPoint x: 1342, endPoint y: 164, distance: 212.2
click at [1342, 164] on div at bounding box center [1273, 405] width 509 height 731
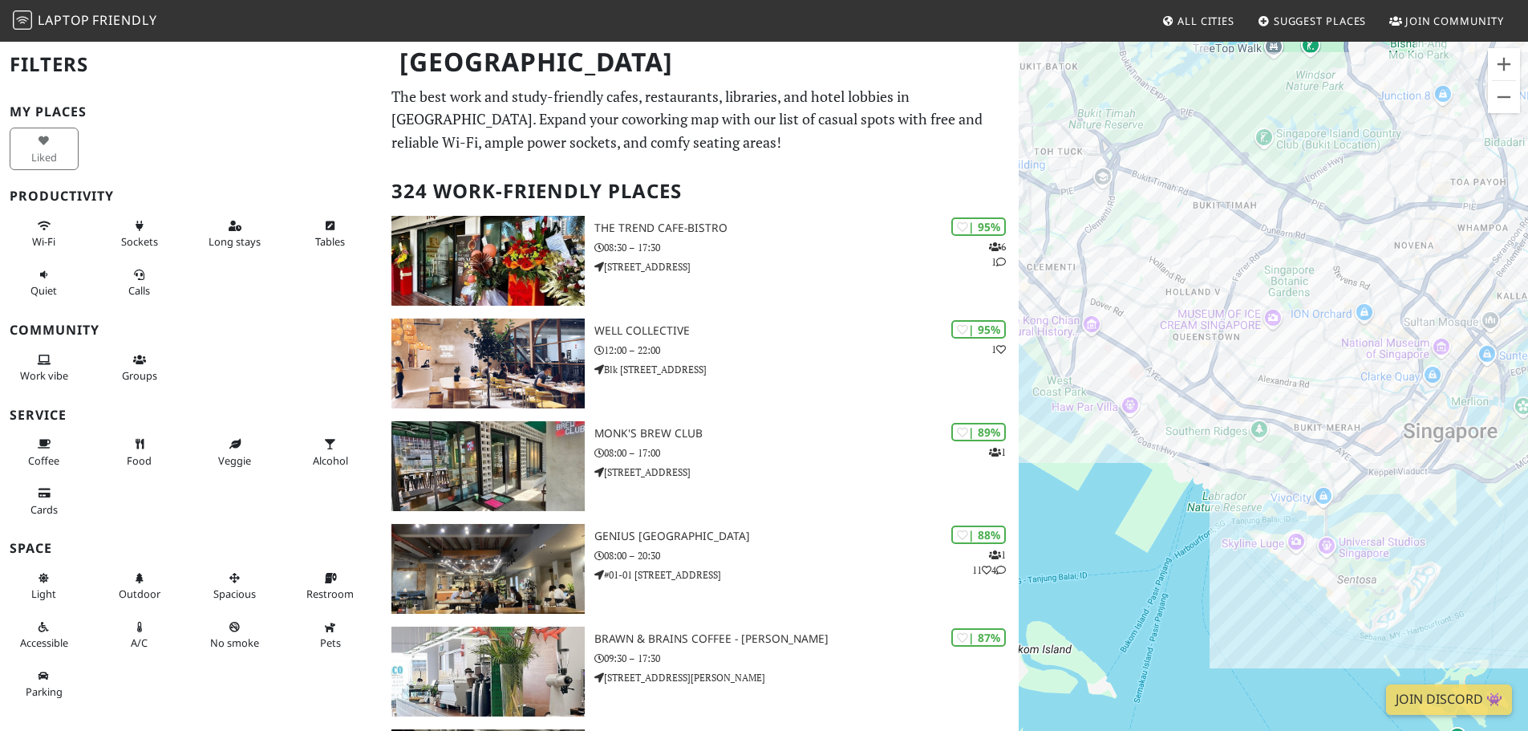
drag, startPoint x: 1239, startPoint y: 281, endPoint x: 1410, endPoint y: 237, distance: 177.1
click at [1428, 236] on div at bounding box center [1273, 405] width 509 height 731
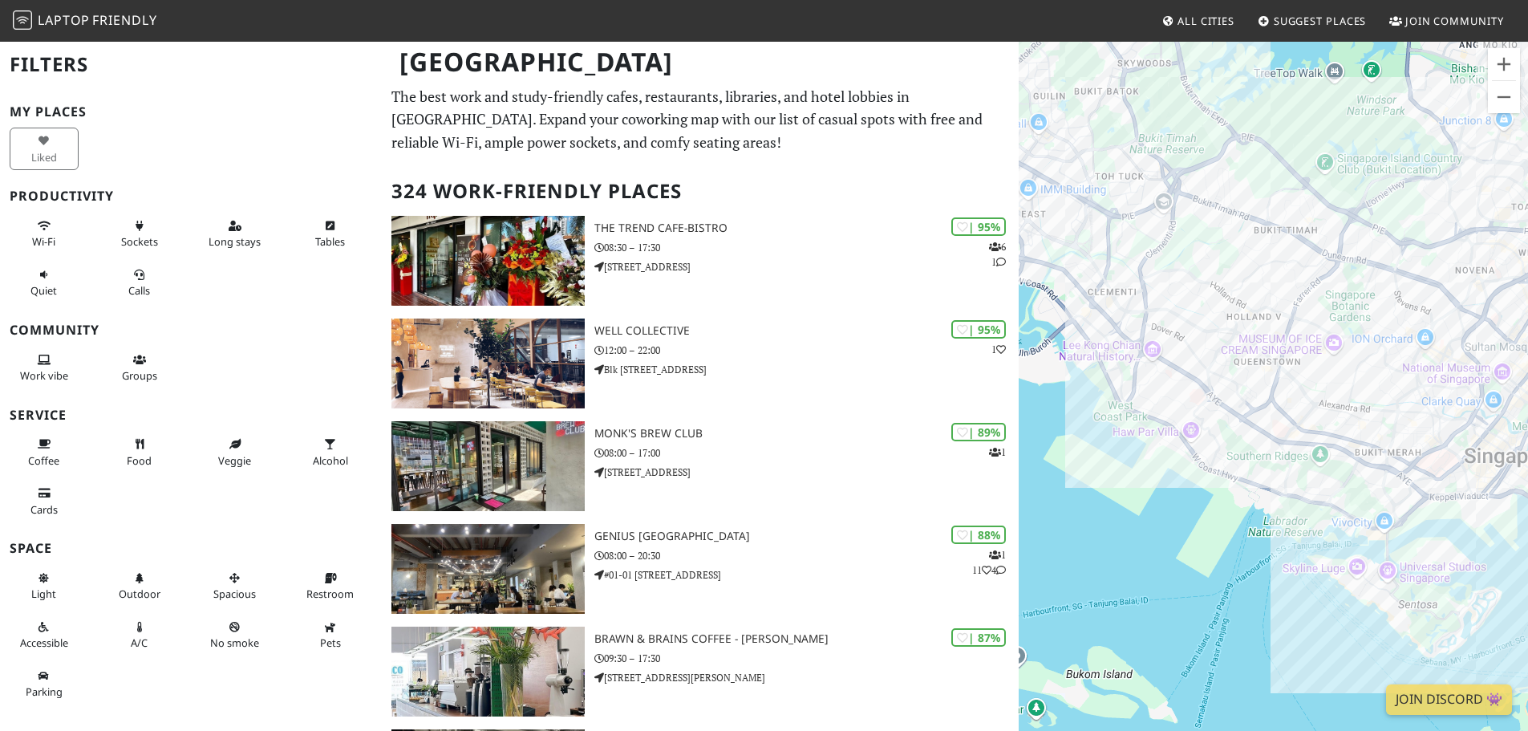
drag, startPoint x: 1276, startPoint y: 265, endPoint x: 1343, endPoint y: 293, distance: 73.0
click at [1343, 293] on div at bounding box center [1273, 405] width 509 height 731
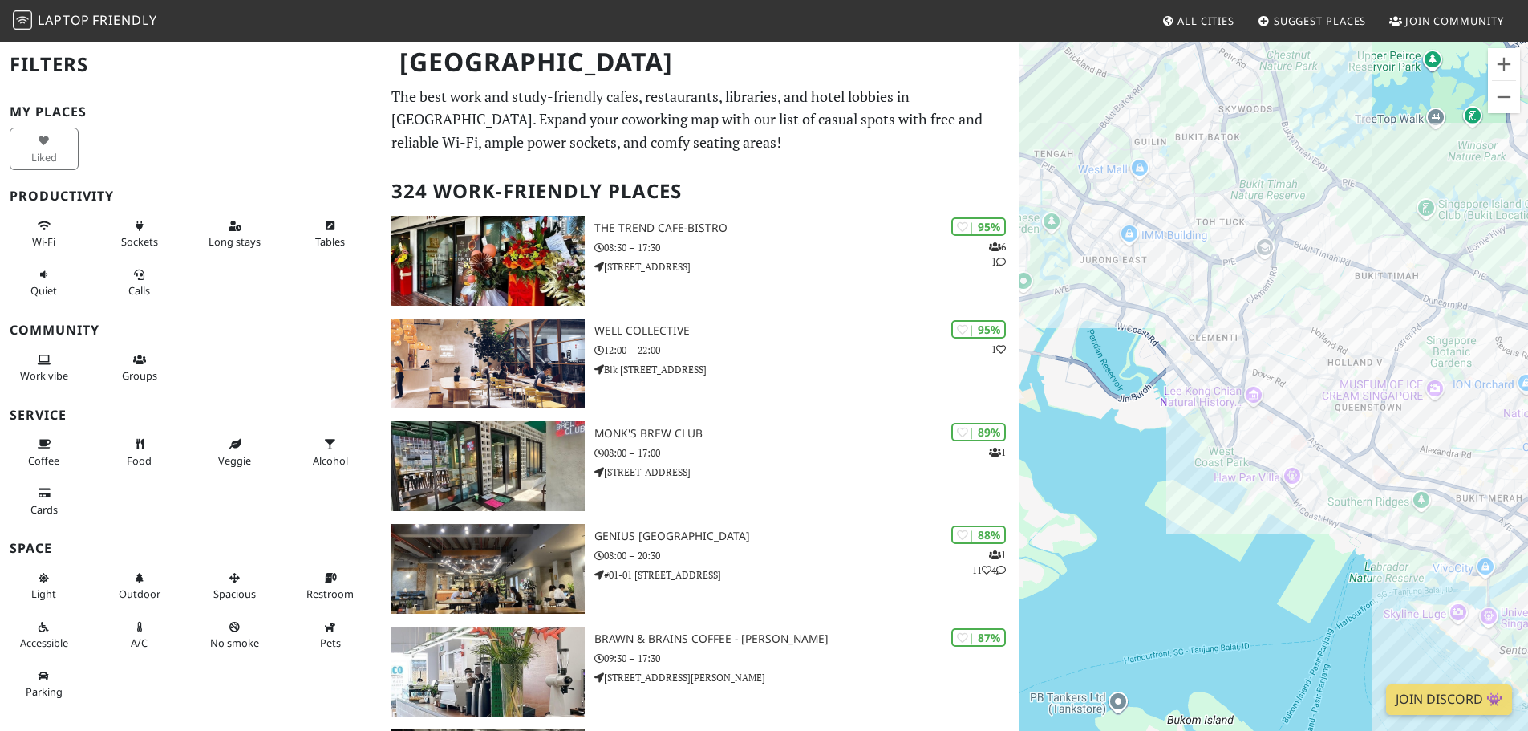
drag, startPoint x: 1262, startPoint y: 241, endPoint x: 1358, endPoint y: 284, distance: 105.2
click at [1358, 284] on div at bounding box center [1273, 405] width 509 height 731
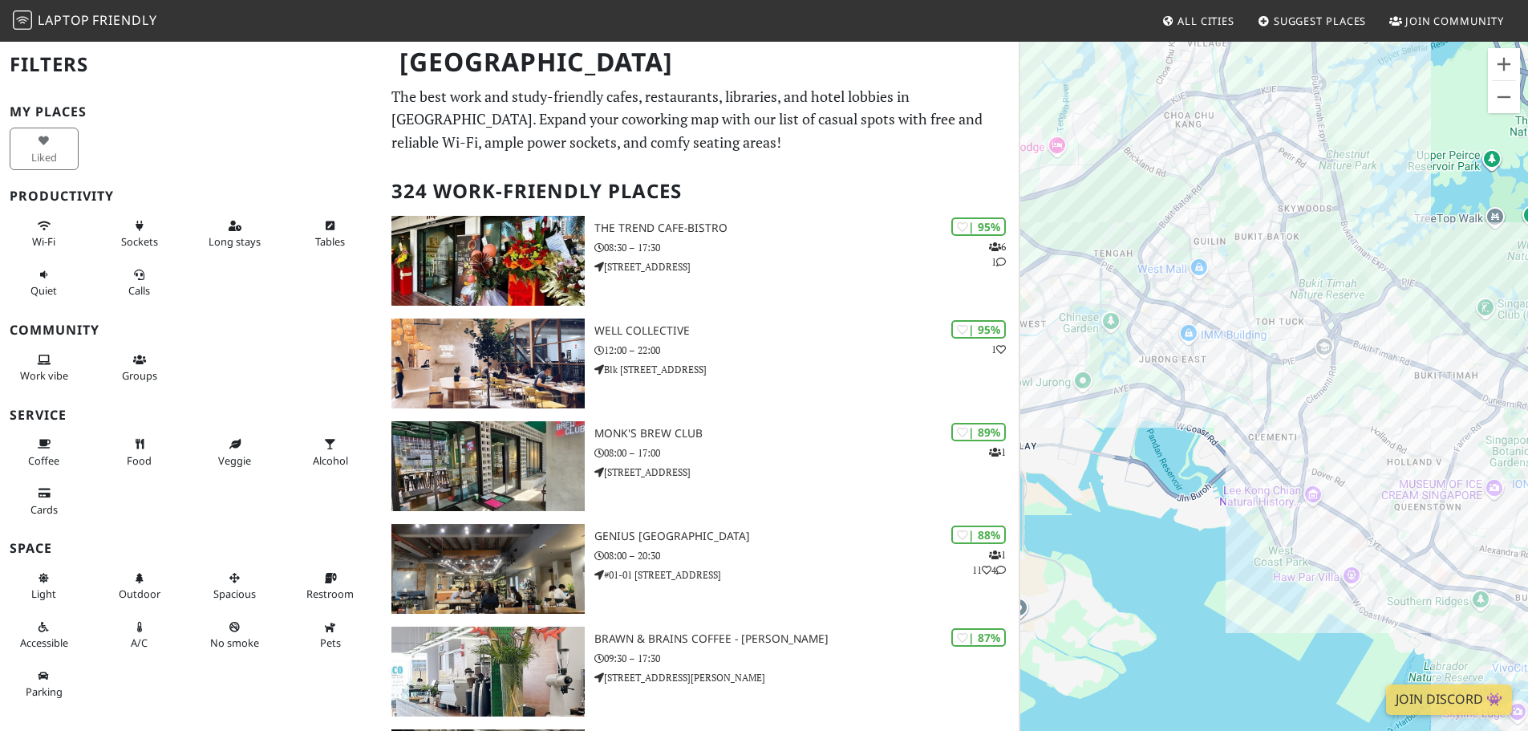
drag, startPoint x: 1348, startPoint y: 257, endPoint x: 1392, endPoint y: 354, distance: 106.6
click at [1392, 354] on div at bounding box center [1273, 405] width 509 height 731
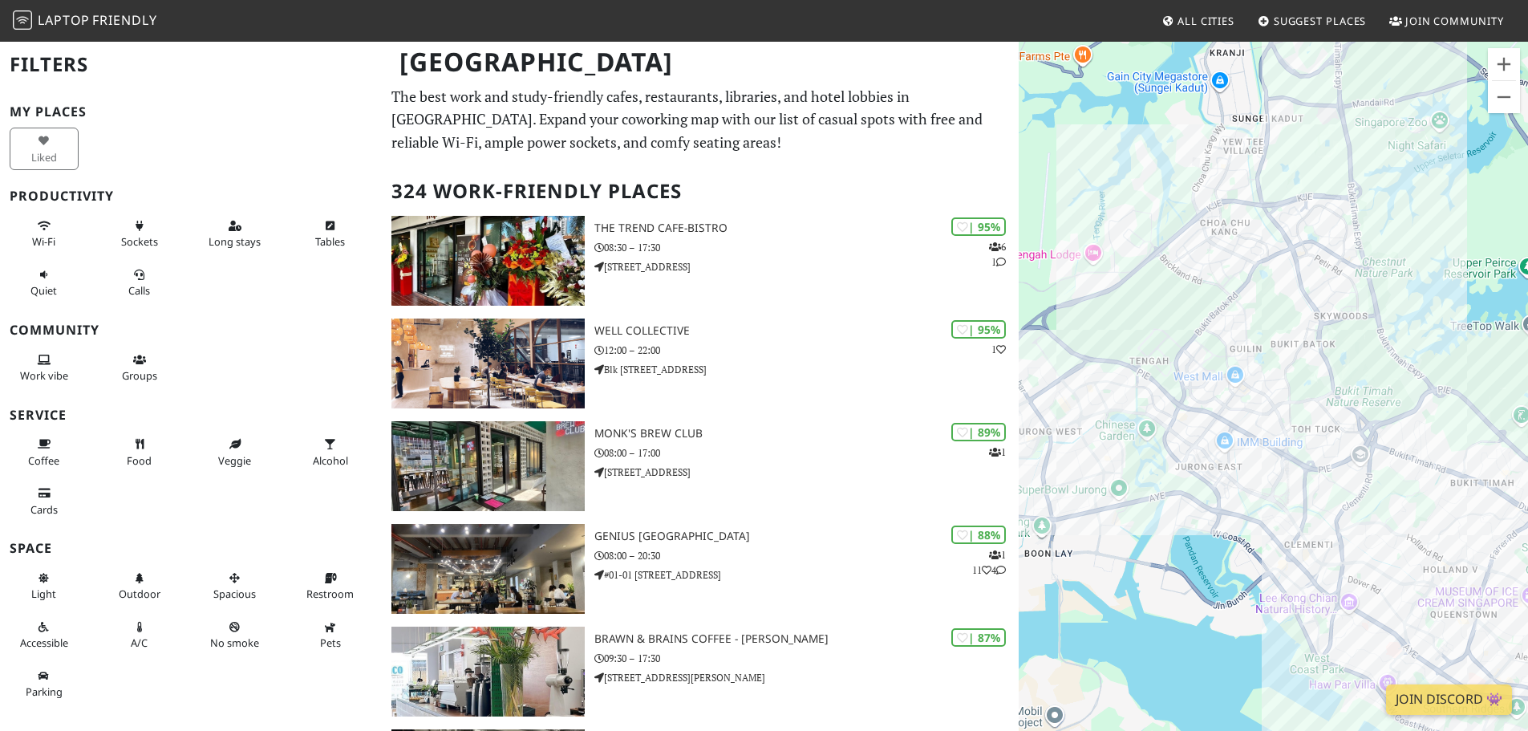
drag, startPoint x: 1280, startPoint y: 301, endPoint x: 1288, endPoint y: 354, distance: 53.7
click at [1291, 361] on div at bounding box center [1273, 405] width 509 height 731
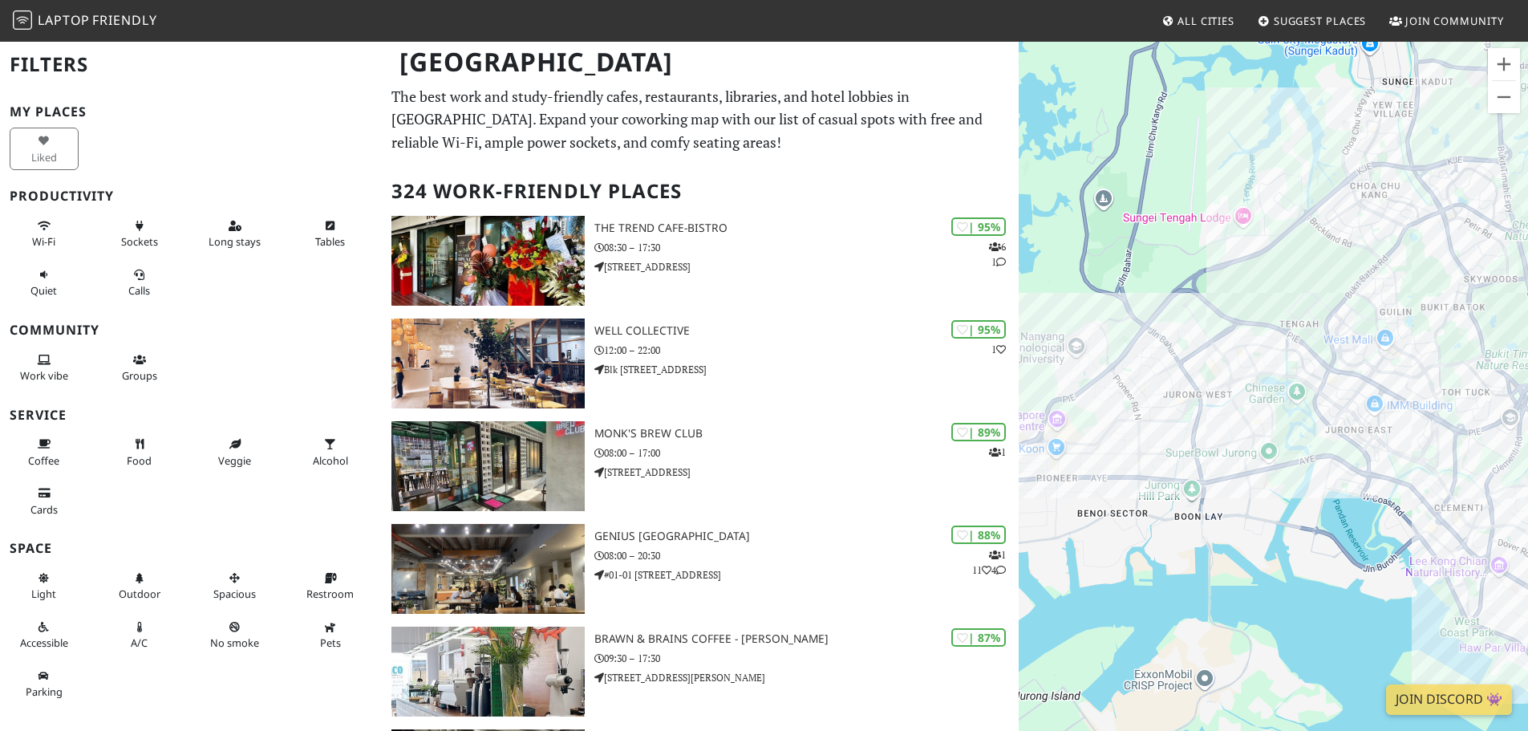
drag, startPoint x: 1183, startPoint y: 287, endPoint x: 1341, endPoint y: 231, distance: 168.5
click at [1341, 231] on div at bounding box center [1273, 405] width 509 height 731
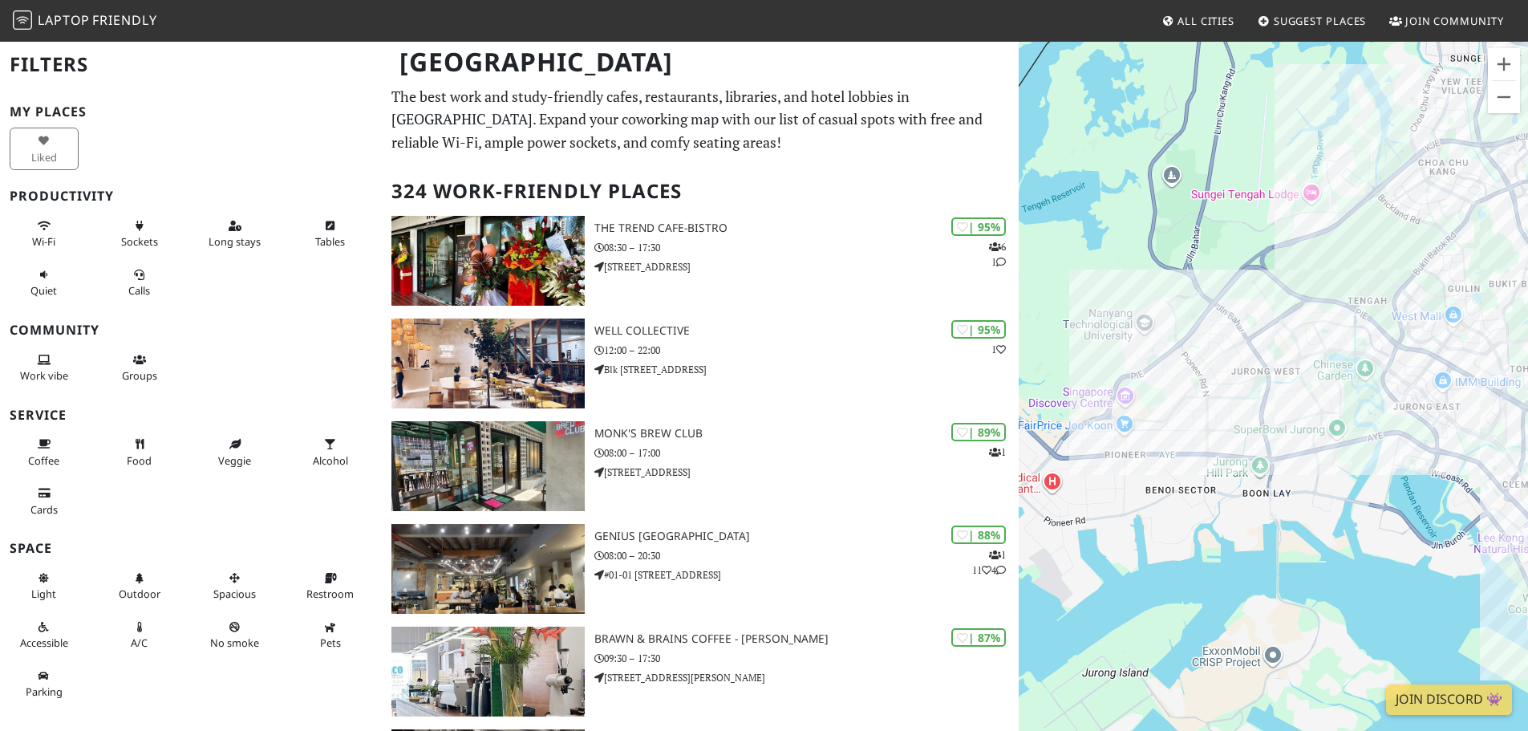
drag, startPoint x: 1137, startPoint y: 424, endPoint x: 1038, endPoint y: 365, distance: 114.7
click at [1038, 365] on div at bounding box center [1273, 405] width 509 height 731
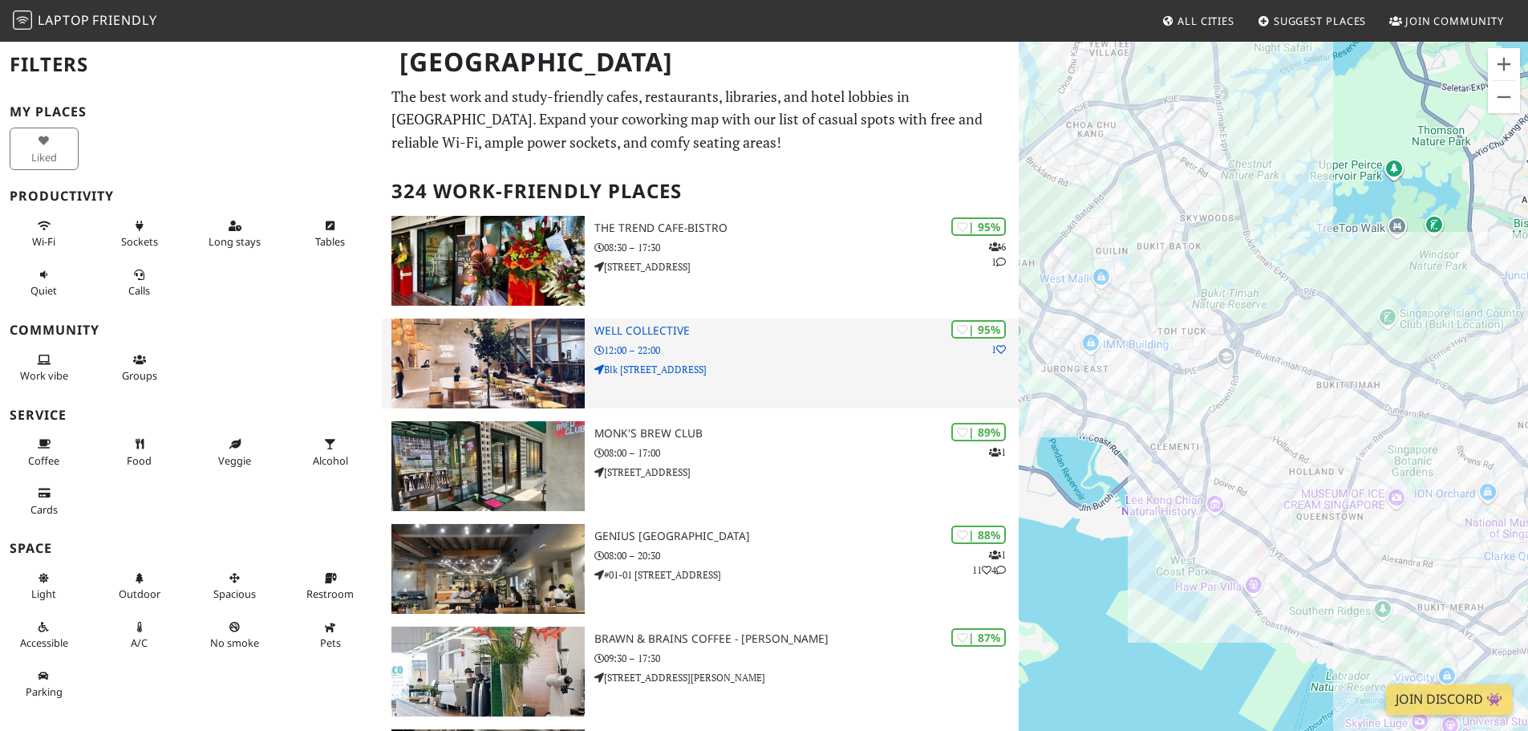
drag, startPoint x: 1187, startPoint y: 355, endPoint x: 1012, endPoint y: 352, distance: 175.7
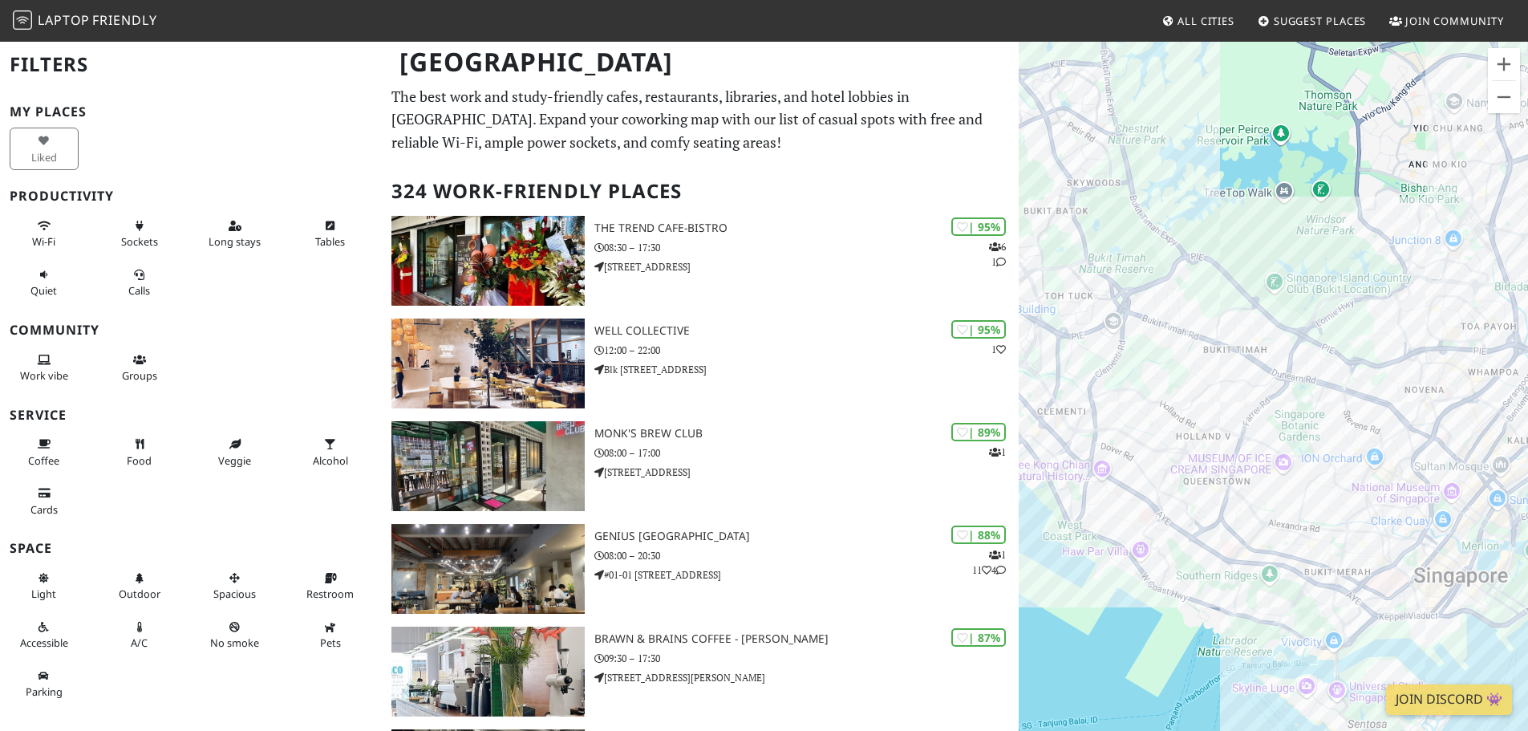
drag, startPoint x: 1261, startPoint y: 538, endPoint x: 1150, endPoint y: 503, distance: 116.2
click at [1150, 503] on div at bounding box center [1273, 405] width 509 height 731
click at [1186, 383] on link "cocobella lifebar" at bounding box center [1202, 389] width 75 height 12
